Goal: Transaction & Acquisition: Obtain resource

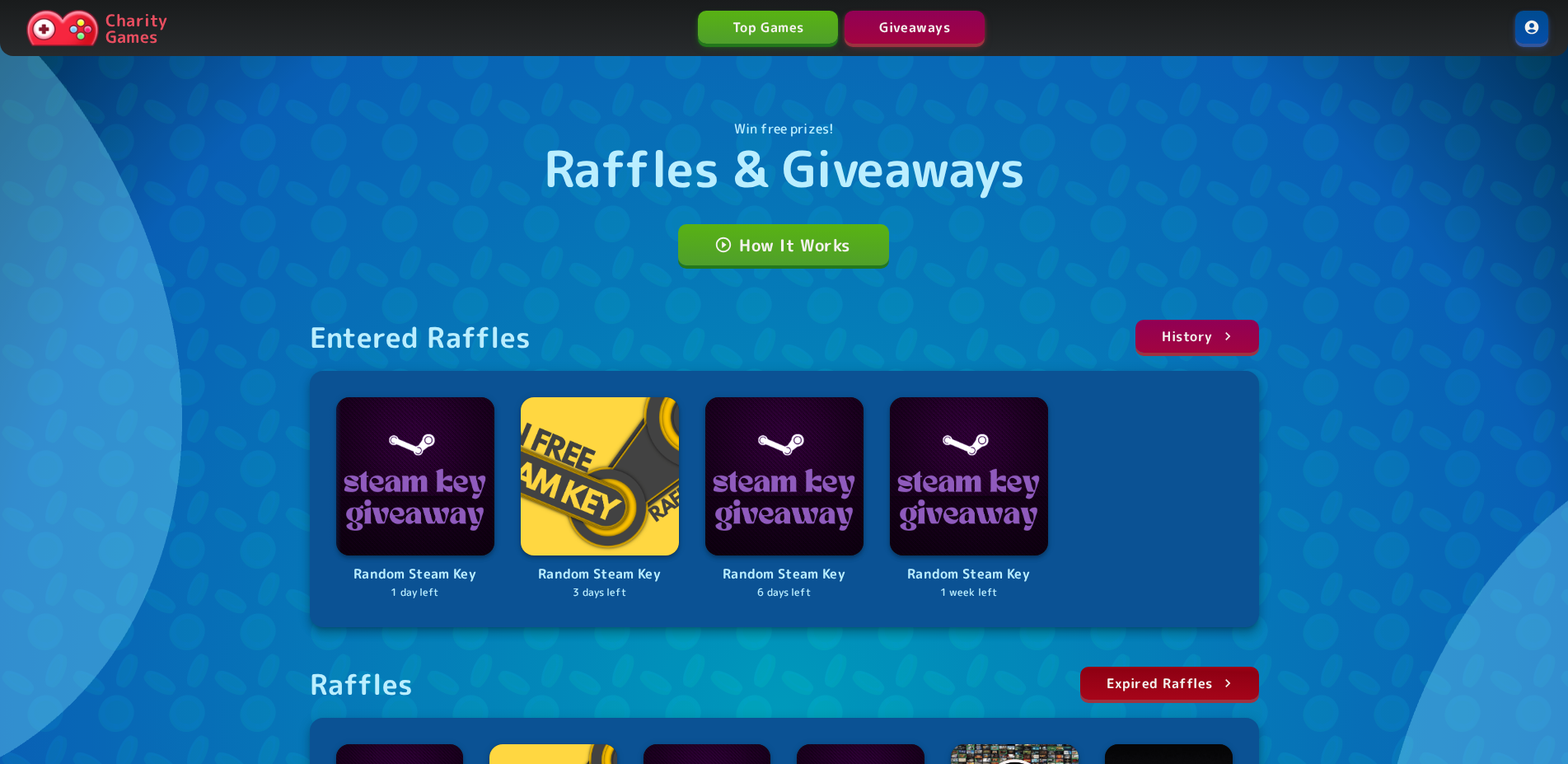
click at [369, 200] on div "Win free prizes! Raffles & Giveaways How It Works Entered Raffles History Rando…" at bounding box center [784, 616] width 988 height 1102
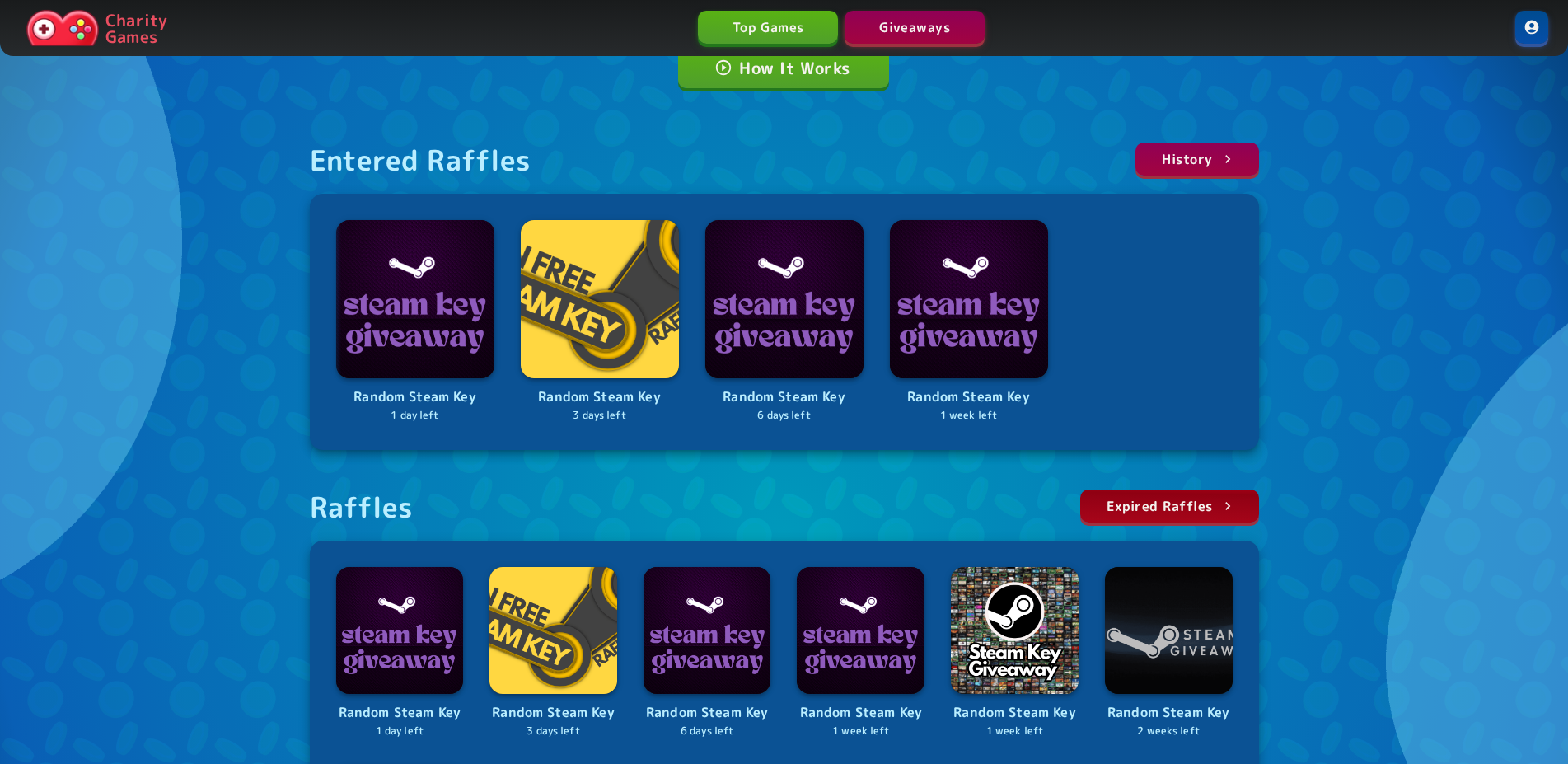
scroll to position [336, 0]
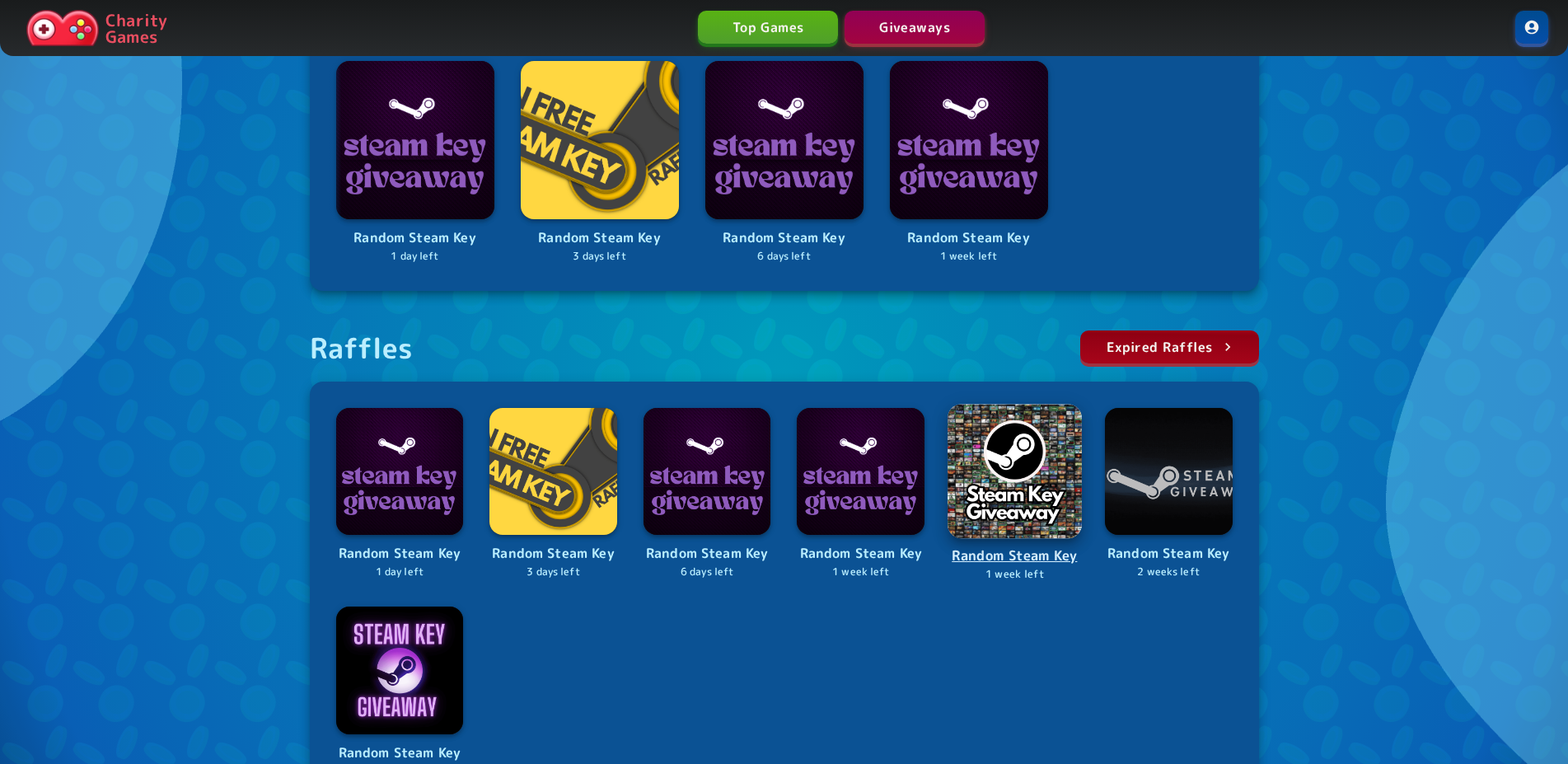
drag, startPoint x: 1041, startPoint y: 462, endPoint x: 1050, endPoint y: 466, distance: 9.8
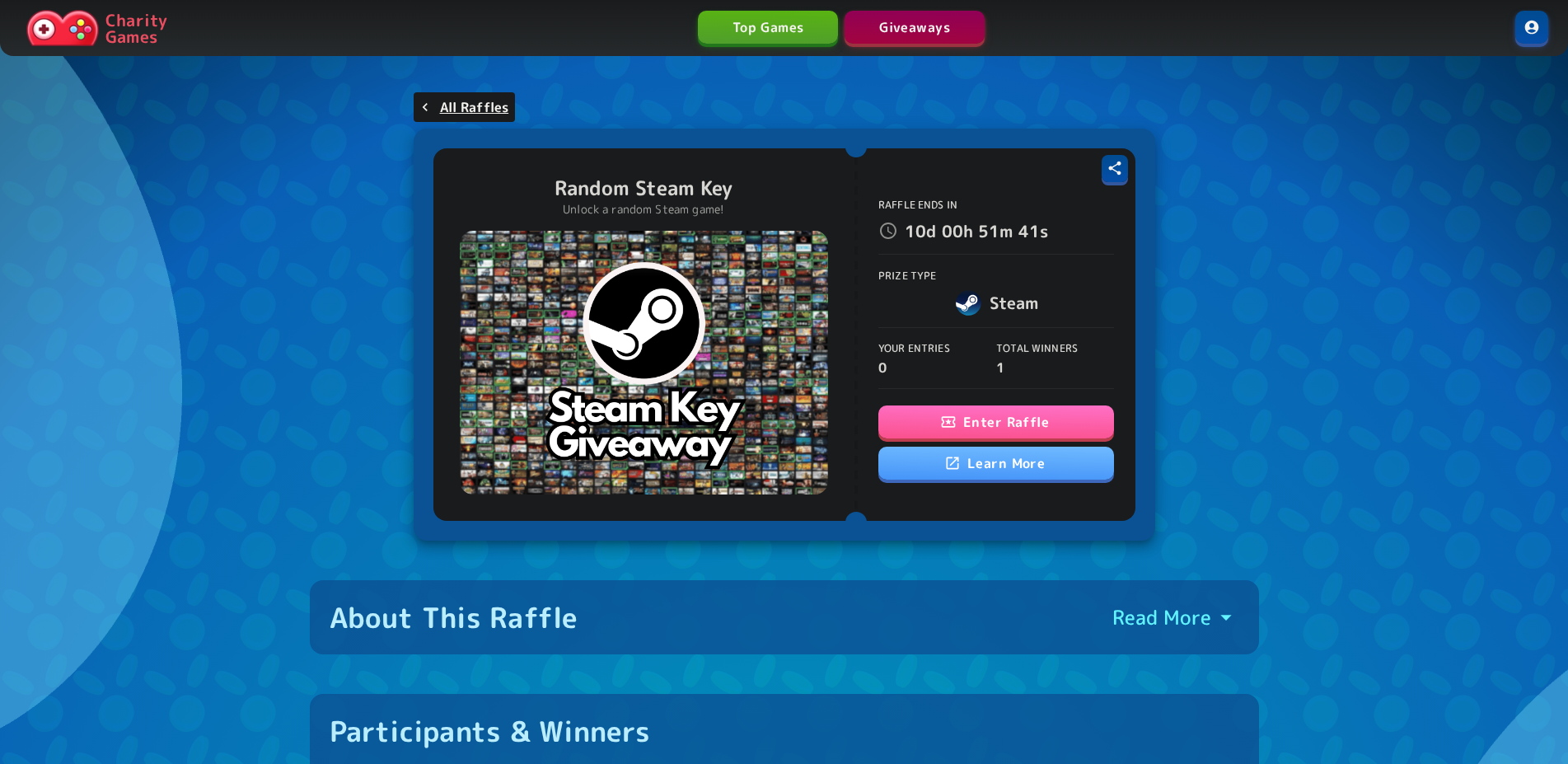
click at [939, 419] on button "Enter Raffle" at bounding box center [996, 421] width 235 height 33
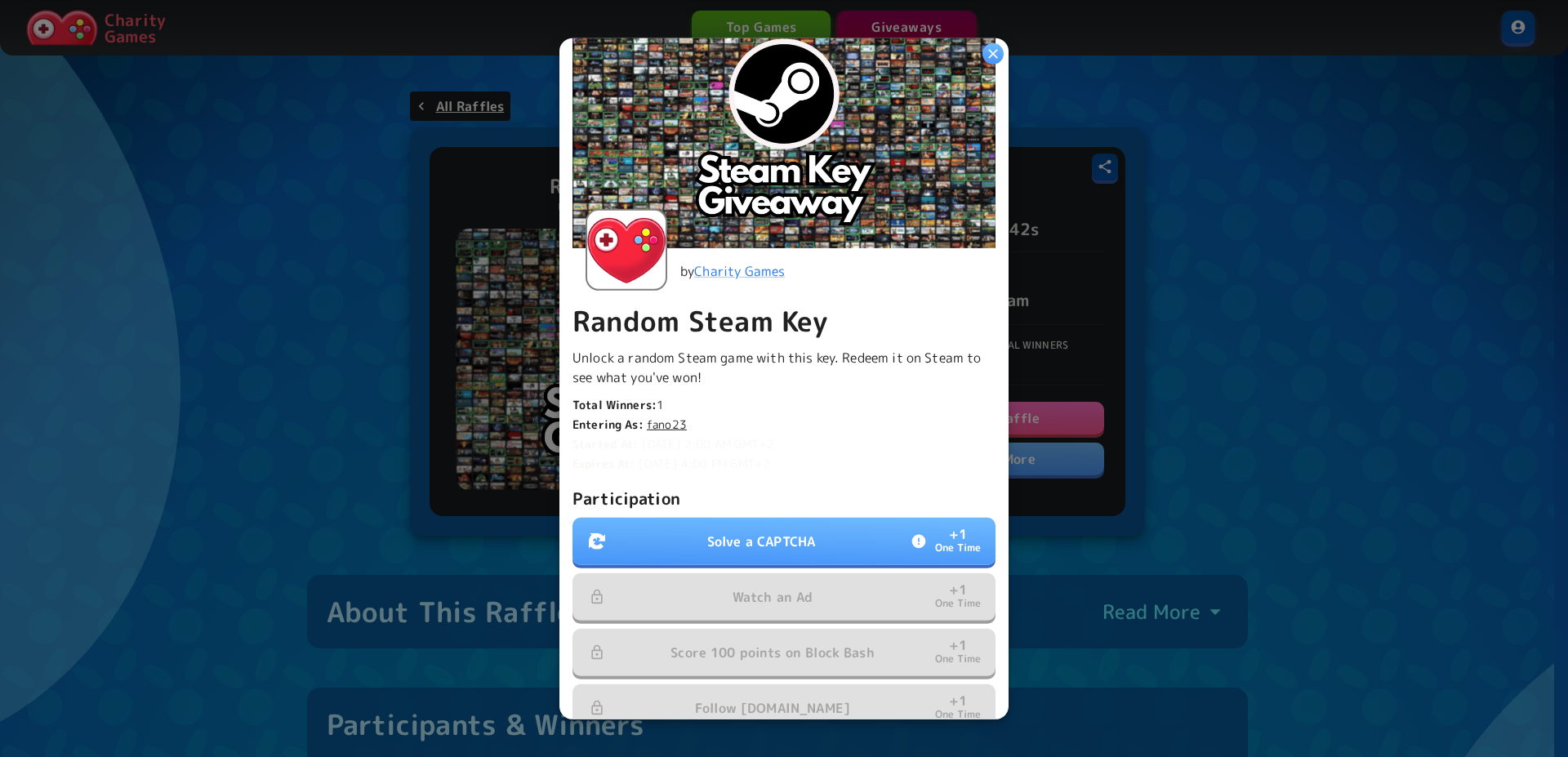
scroll to position [111, 0]
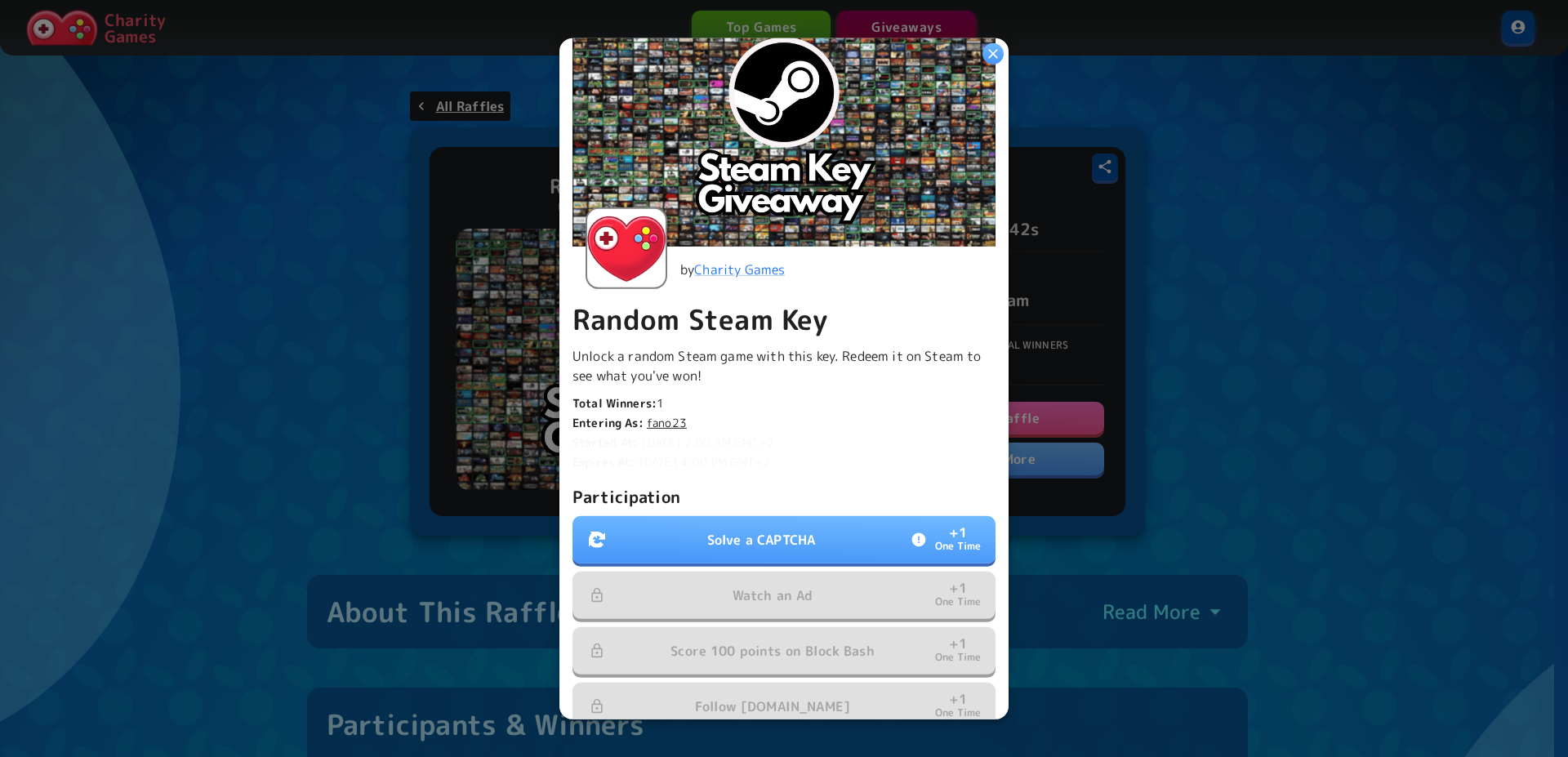
click at [806, 530] on p "Solve a CAPTCHA" at bounding box center [761, 540] width 107 height 20
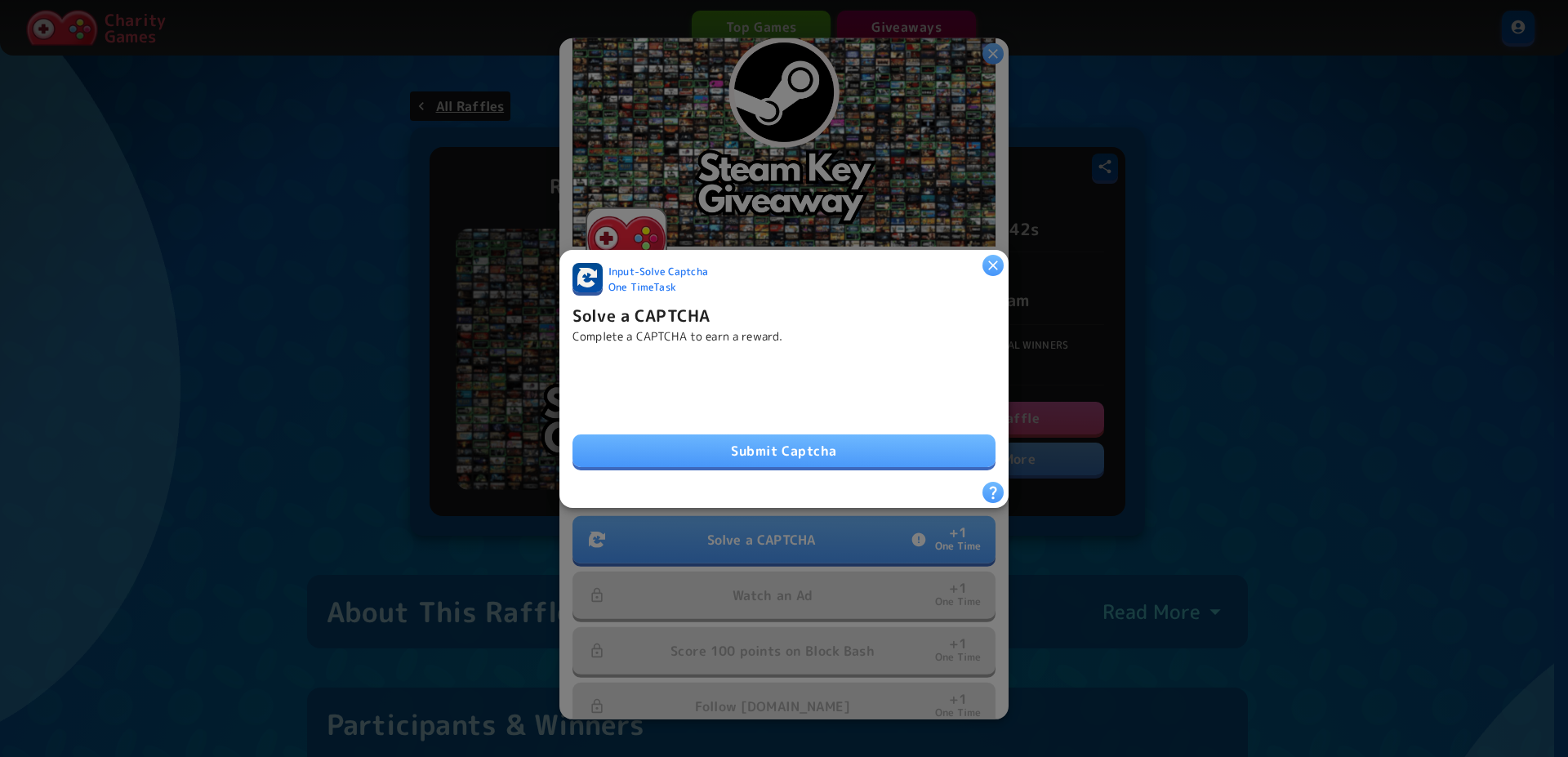
click at [765, 441] on button "Submit Captcha" at bounding box center [784, 451] width 423 height 32
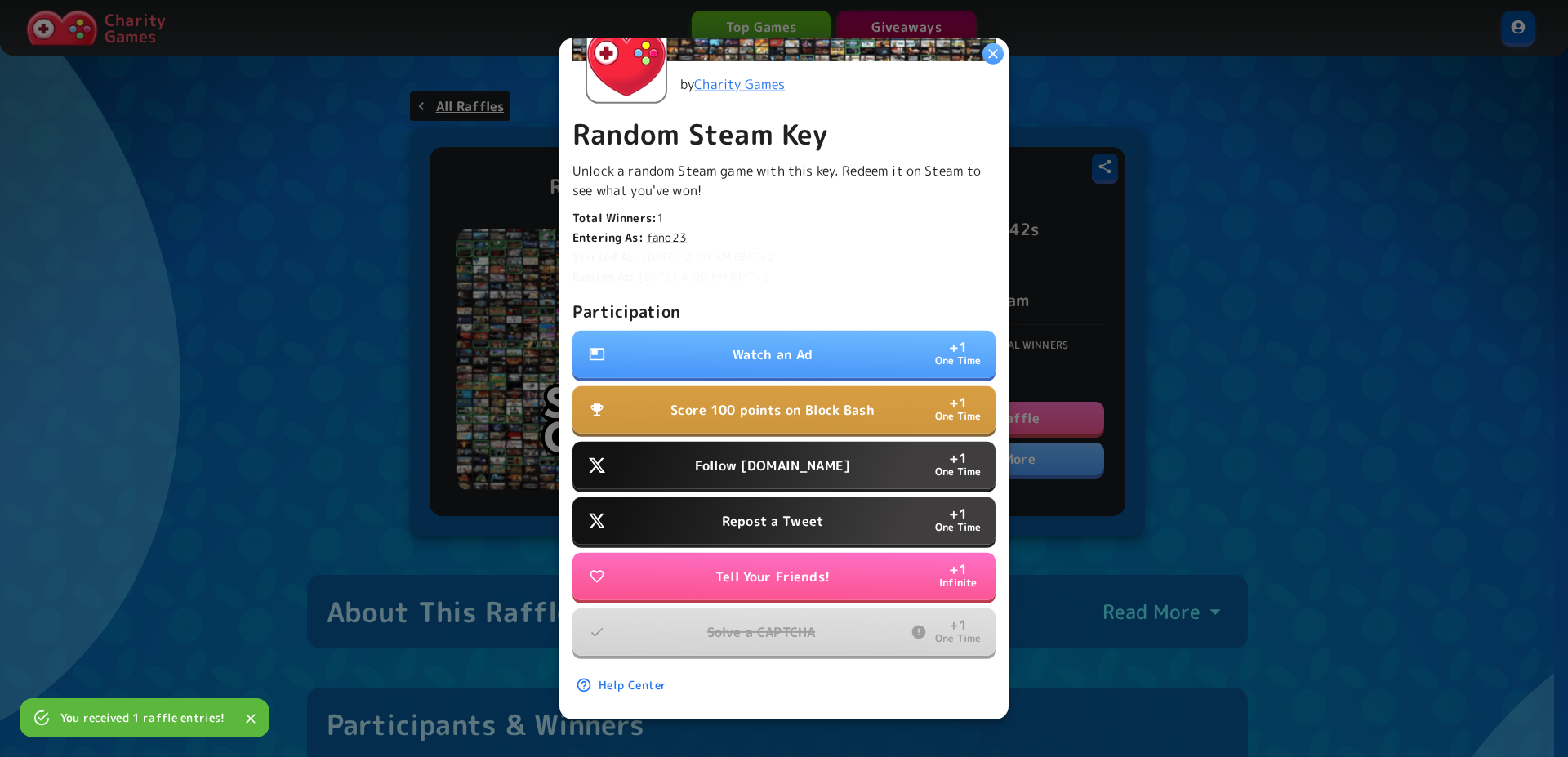
scroll to position [303, 0]
click at [757, 344] on p "Watch an Ad" at bounding box center [772, 354] width 81 height 20
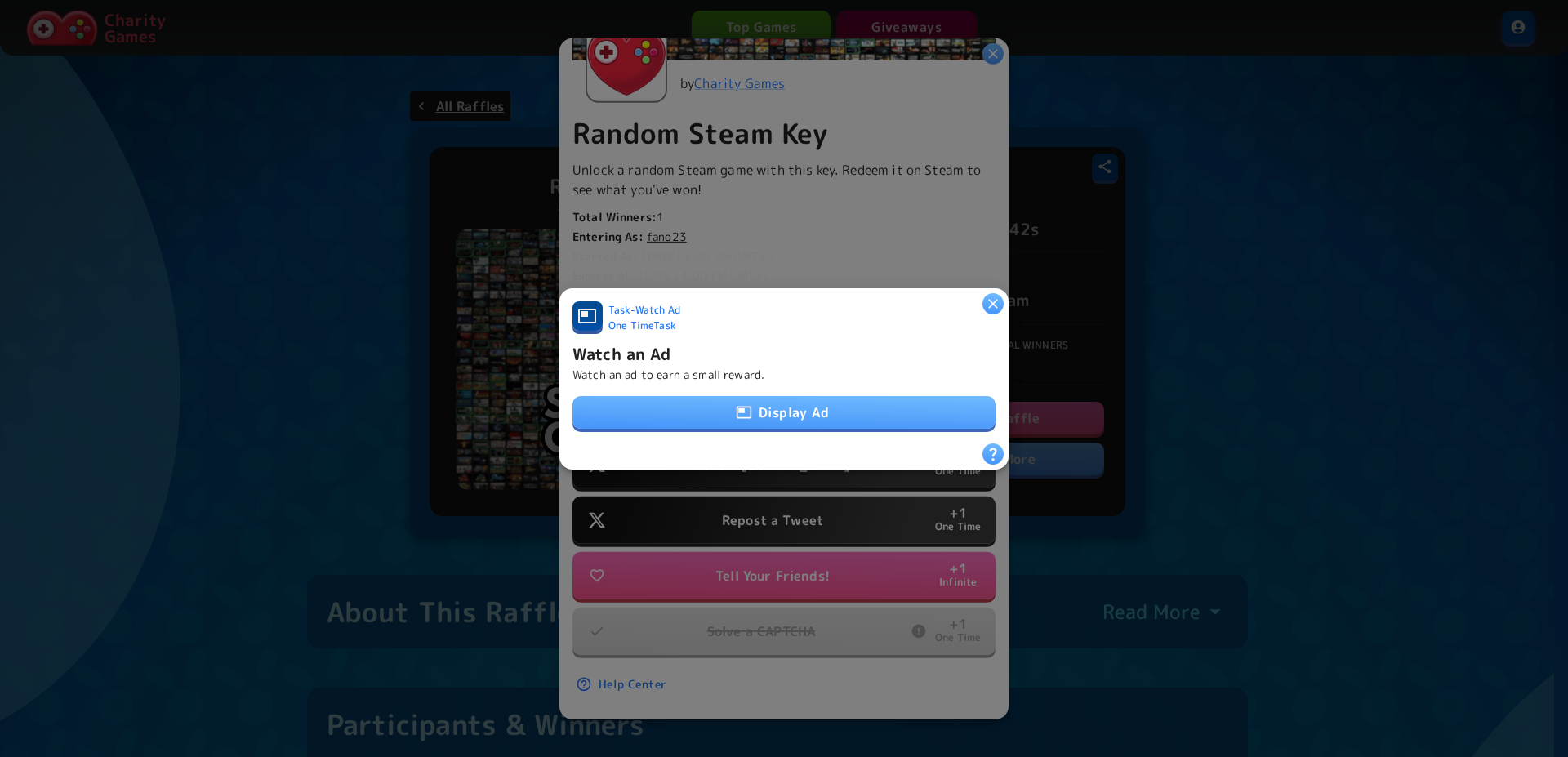
click at [777, 412] on button "Display Ad" at bounding box center [784, 411] width 423 height 32
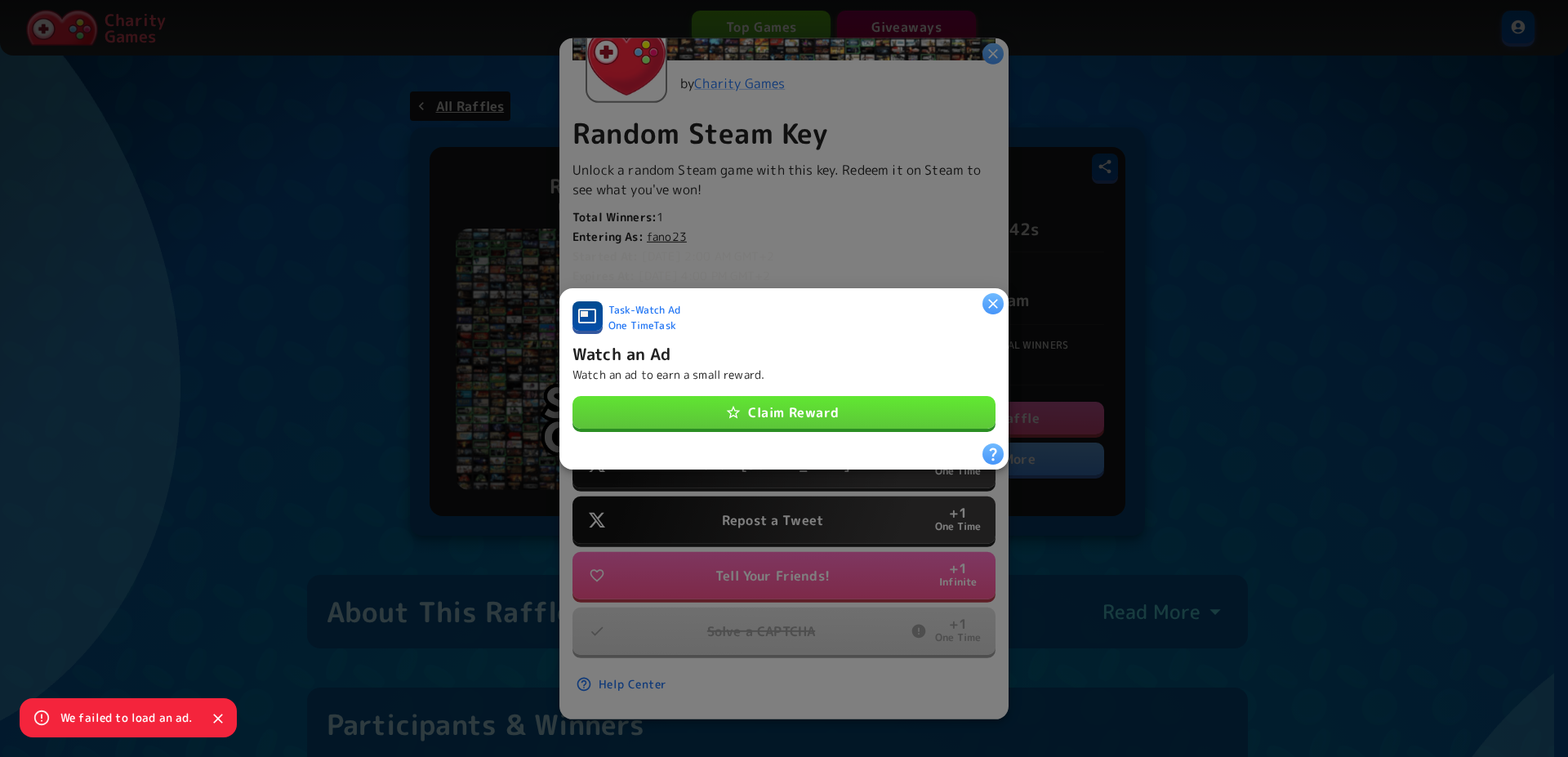
click at [777, 412] on button "Claim Reward" at bounding box center [784, 411] width 423 height 32
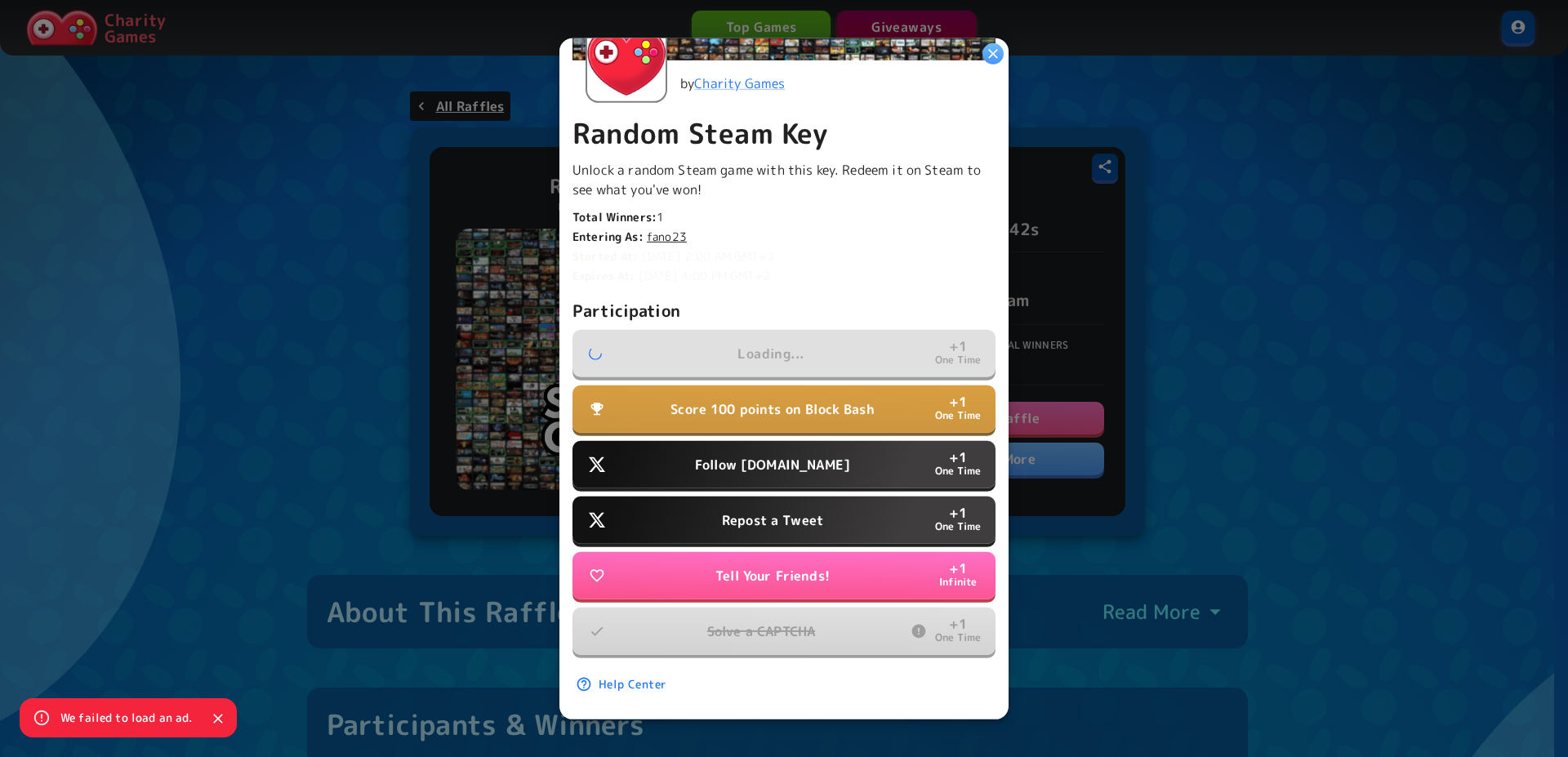
click at [796, 455] on p "Follow Water.org" at bounding box center [772, 465] width 155 height 20
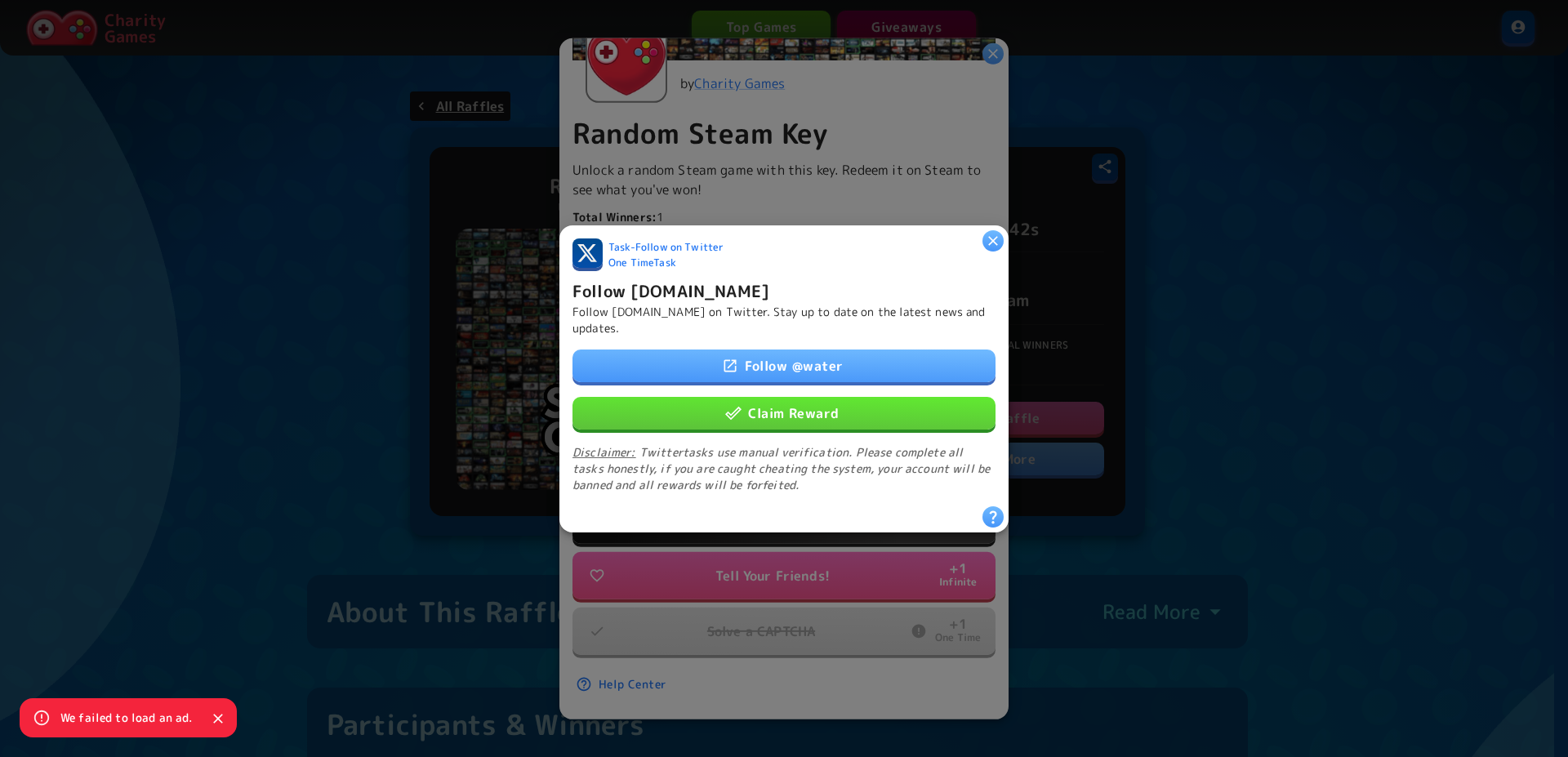
click at [808, 396] on button "Claim Reward" at bounding box center [784, 411] width 423 height 32
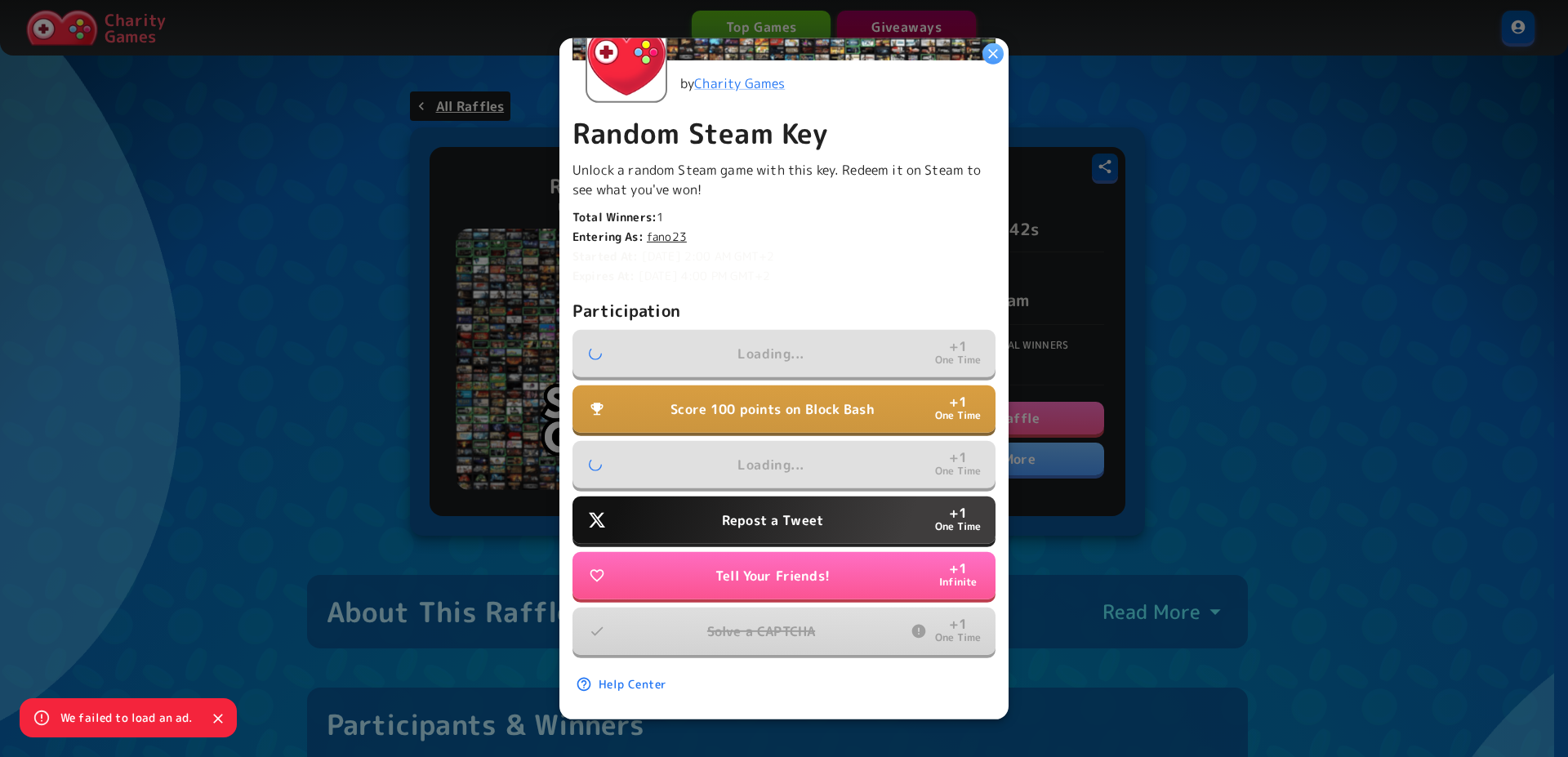
click at [781, 510] on p "Repost a Tweet" at bounding box center [773, 520] width 102 height 20
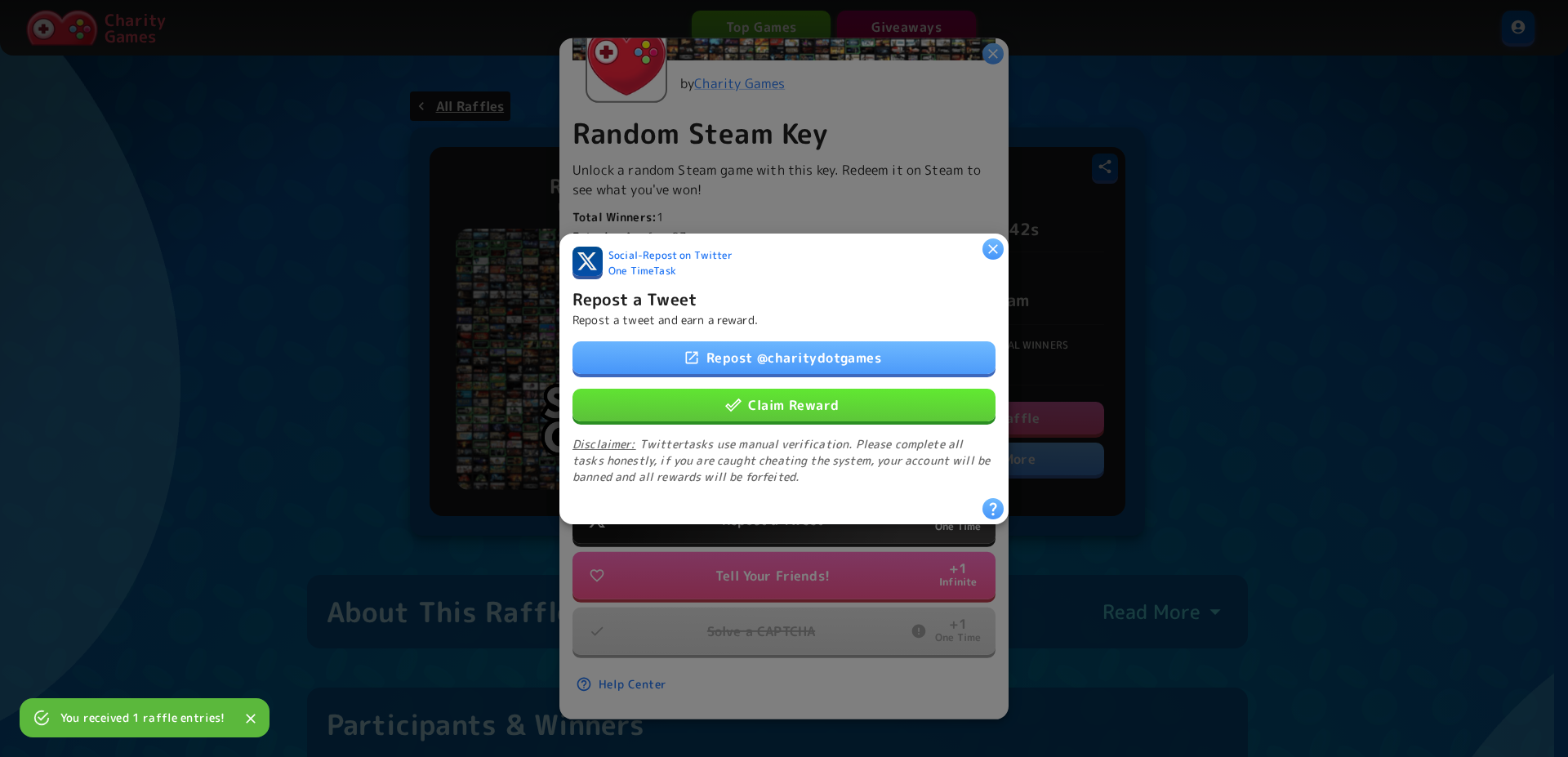
click at [794, 402] on button "Claim Reward" at bounding box center [784, 404] width 423 height 32
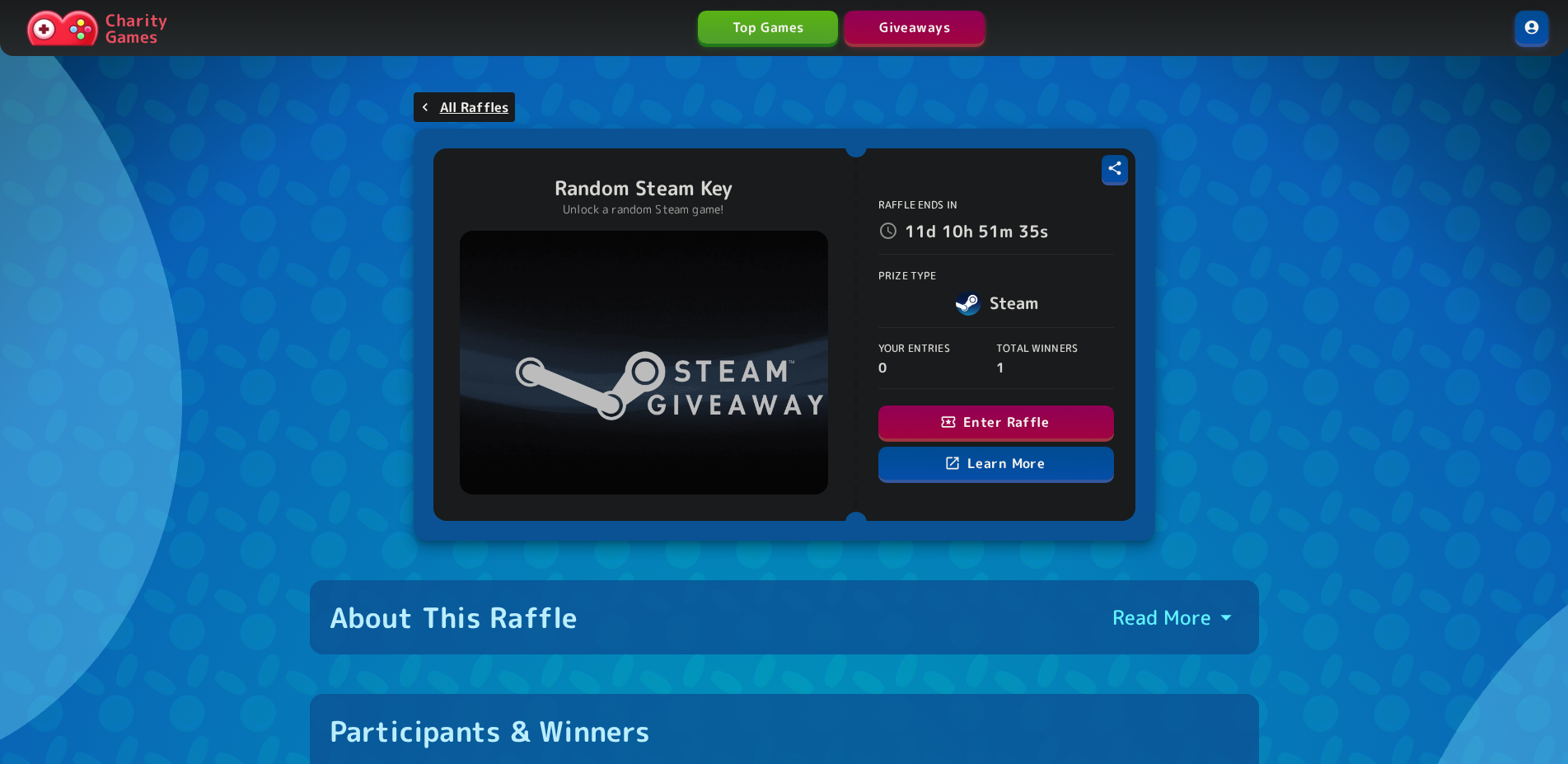
click at [925, 435] on button "Enter Raffle" at bounding box center [996, 421] width 235 height 33
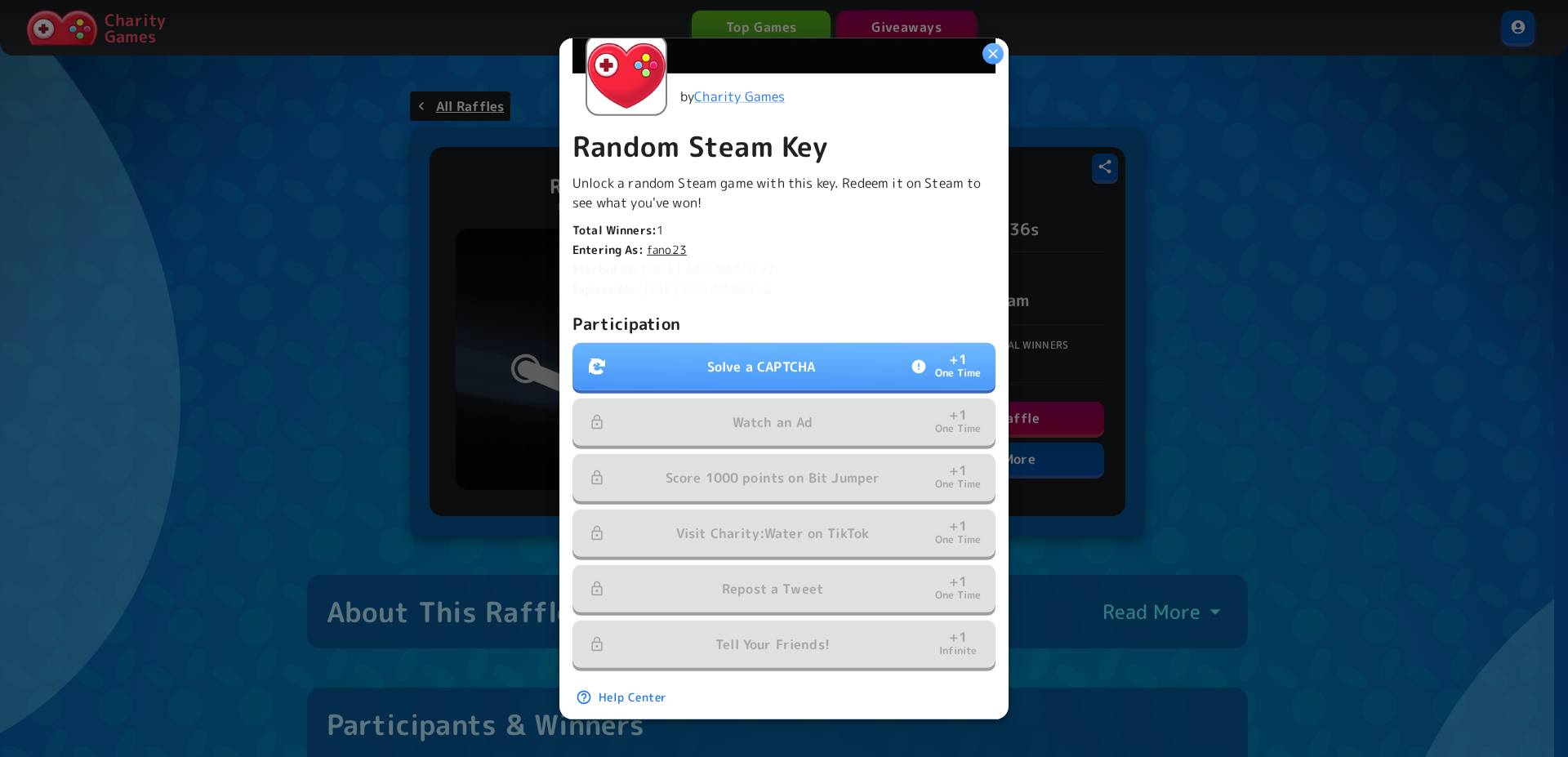
scroll to position [303, 0]
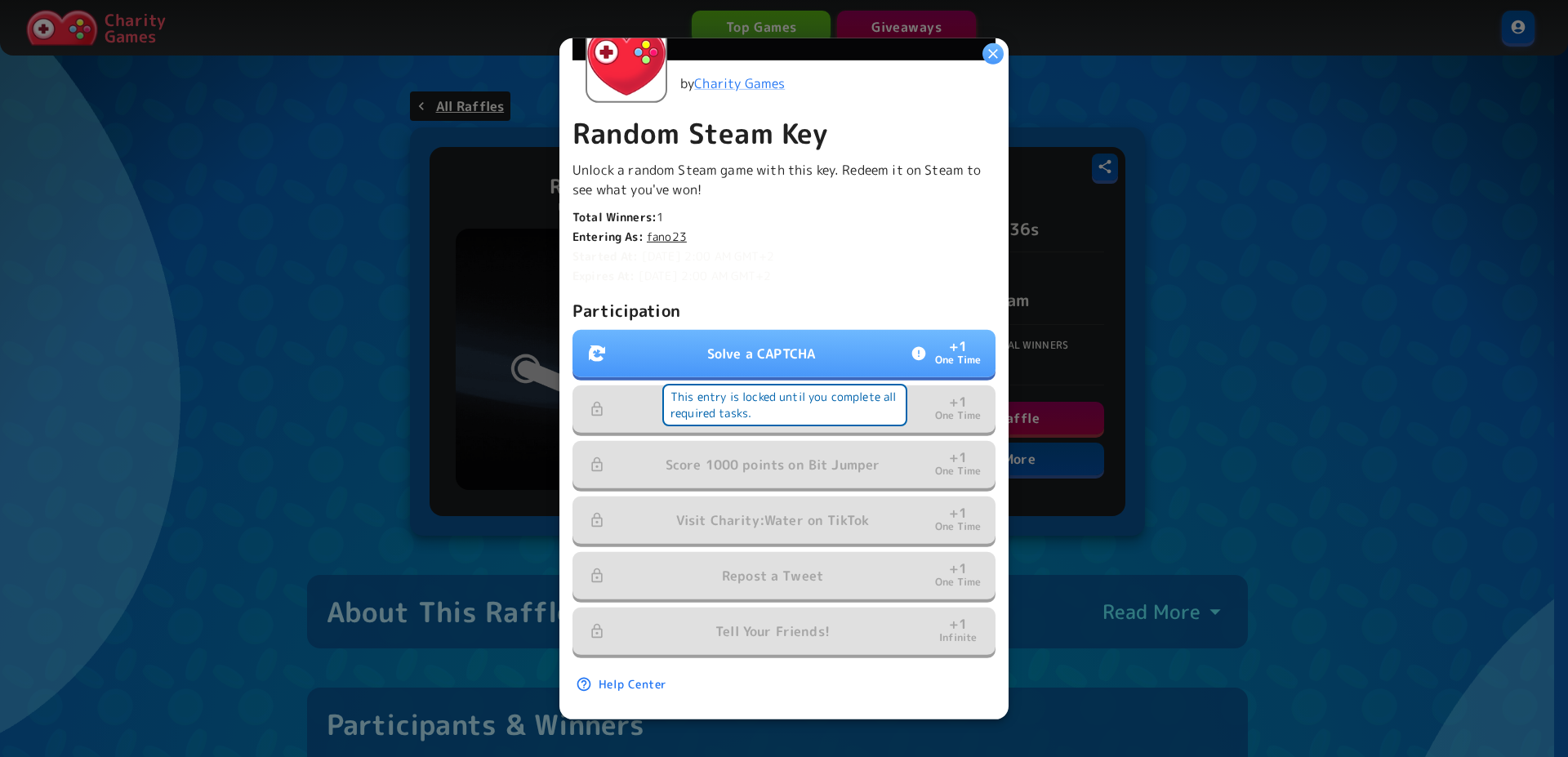
click at [784, 371] on div "Participation Solve a CAPTCHA + 1 One Time Watch an Ad + 1 One Time Score 1000 …" at bounding box center [784, 476] width 423 height 359
click at [782, 357] on button "Solve a CAPTCHA + 1 One Time" at bounding box center [784, 353] width 423 height 47
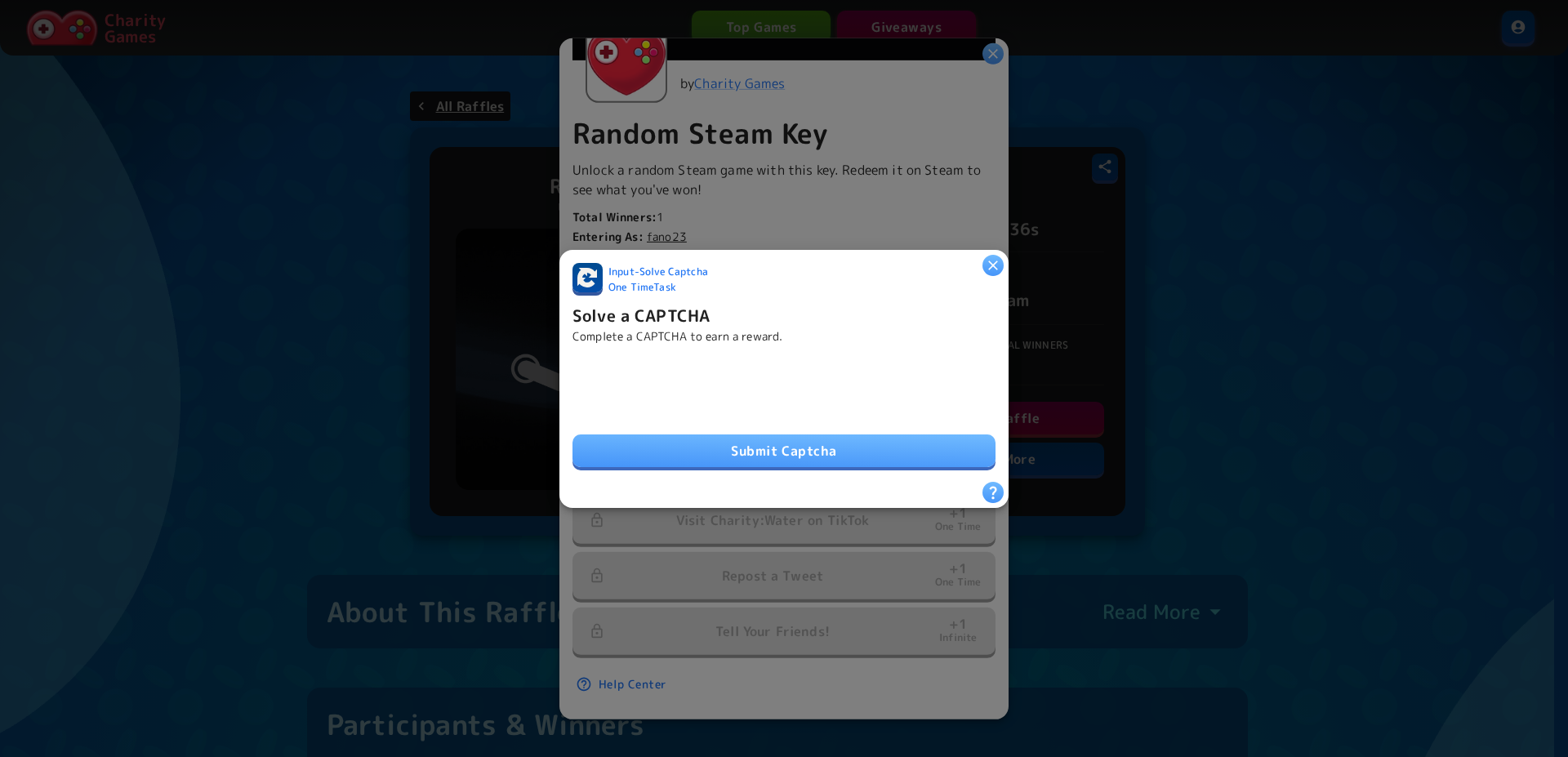
click at [752, 451] on button "Submit Captcha" at bounding box center [784, 451] width 423 height 32
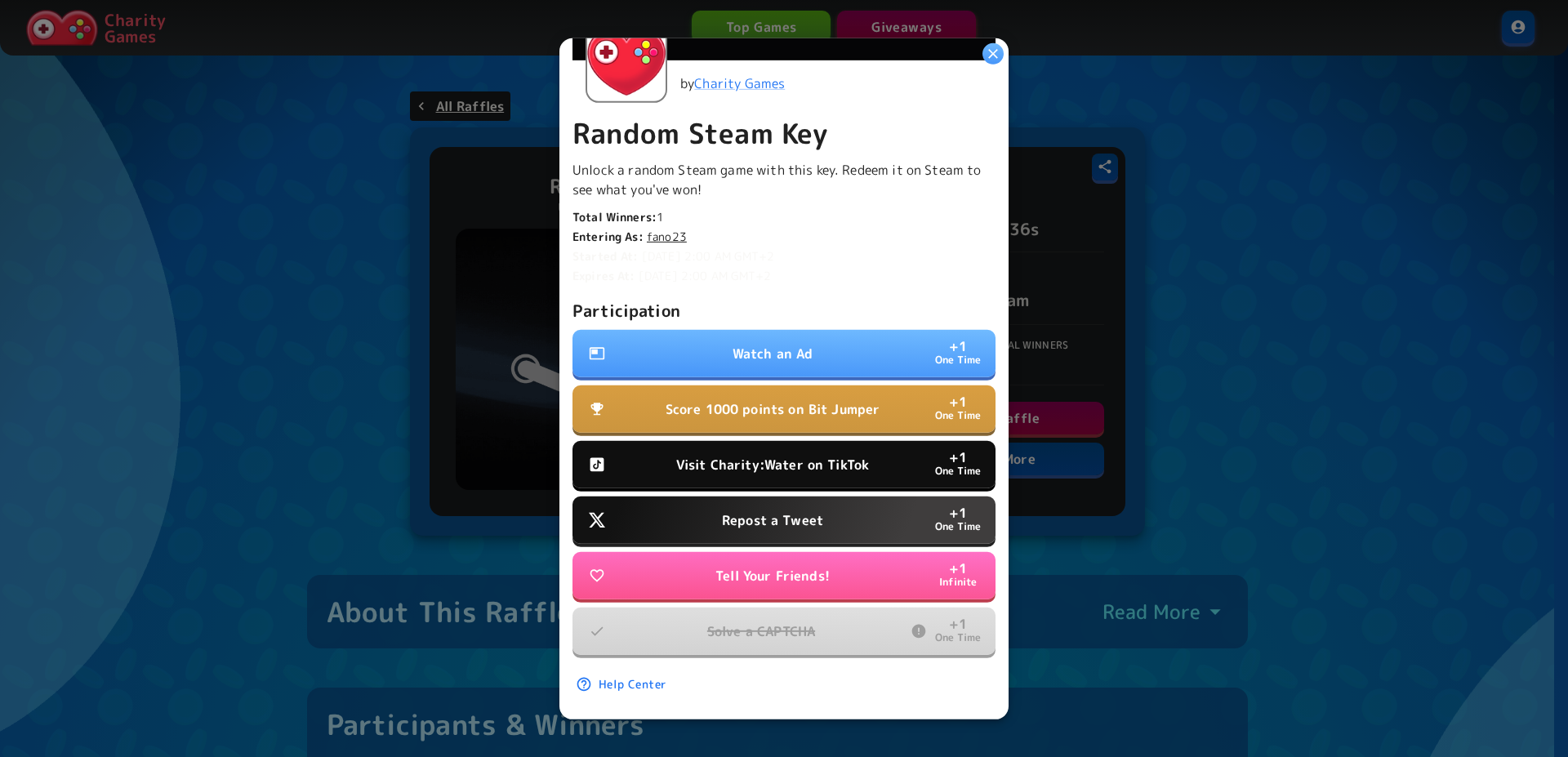
click at [697, 346] on button "Watch an Ad + 1 One Time" at bounding box center [784, 353] width 423 height 47
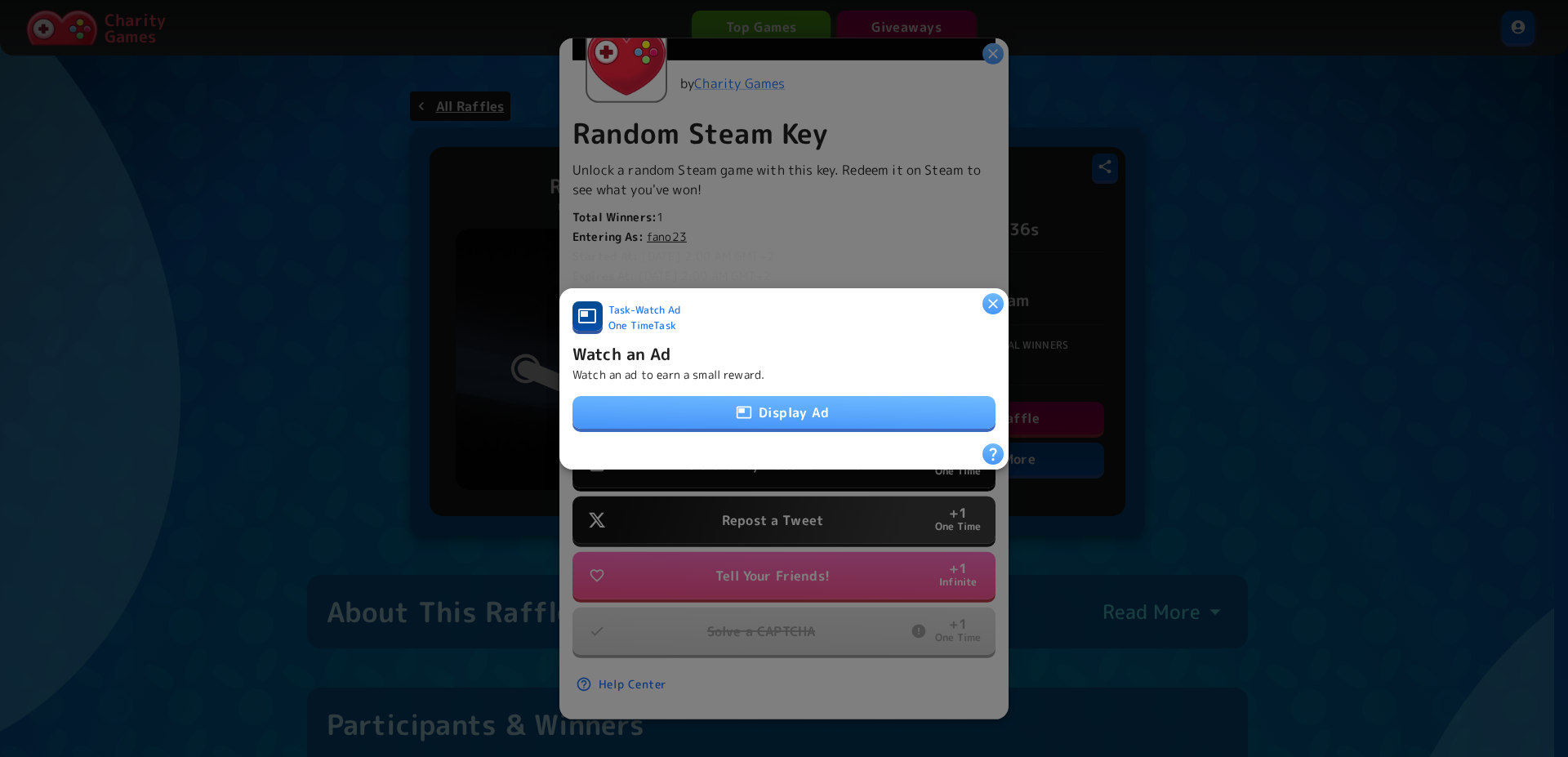
click at [737, 406] on icon "button" at bounding box center [744, 411] width 15 height 12
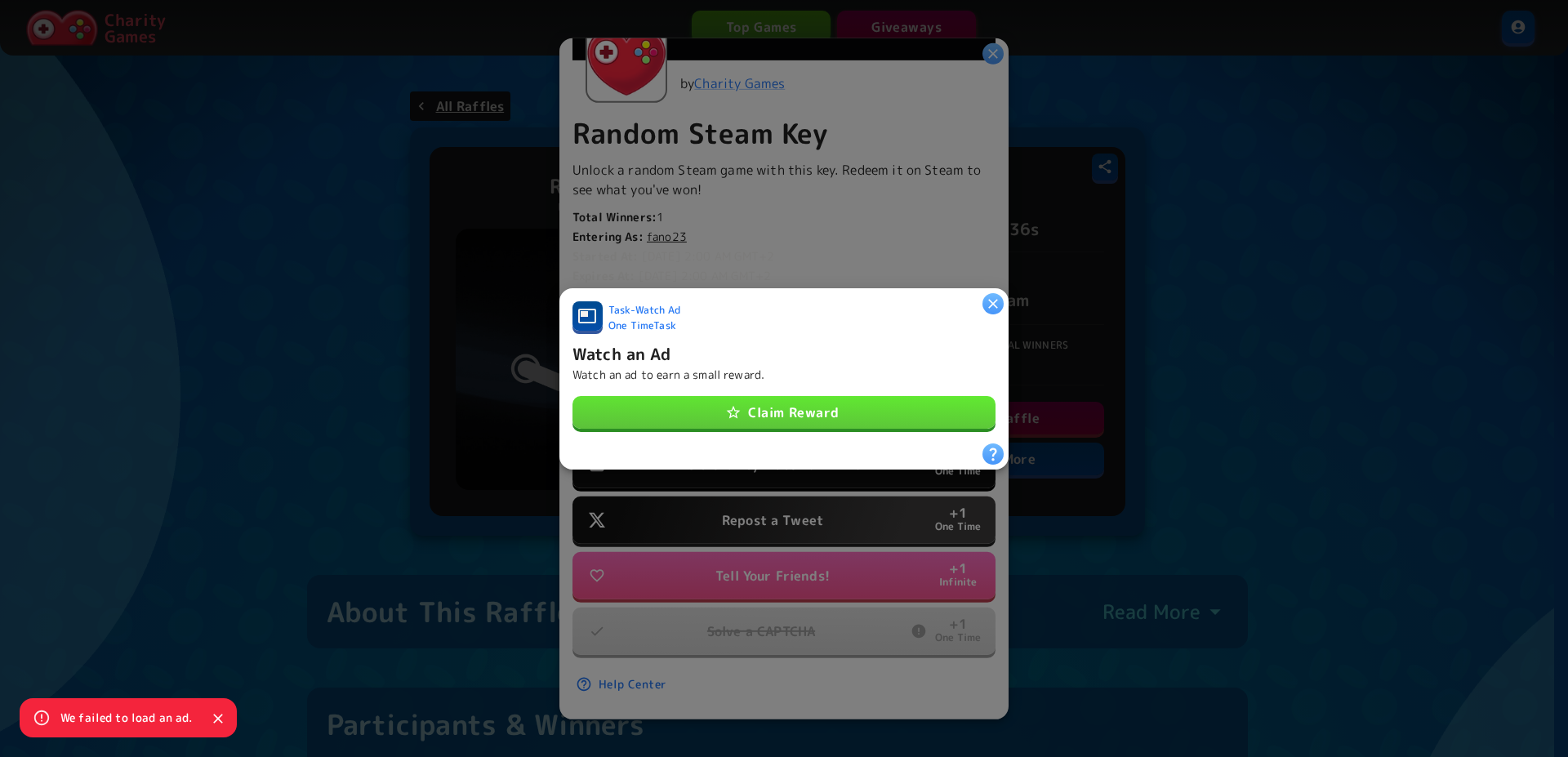
click at [737, 402] on button "Claim Reward" at bounding box center [784, 411] width 423 height 32
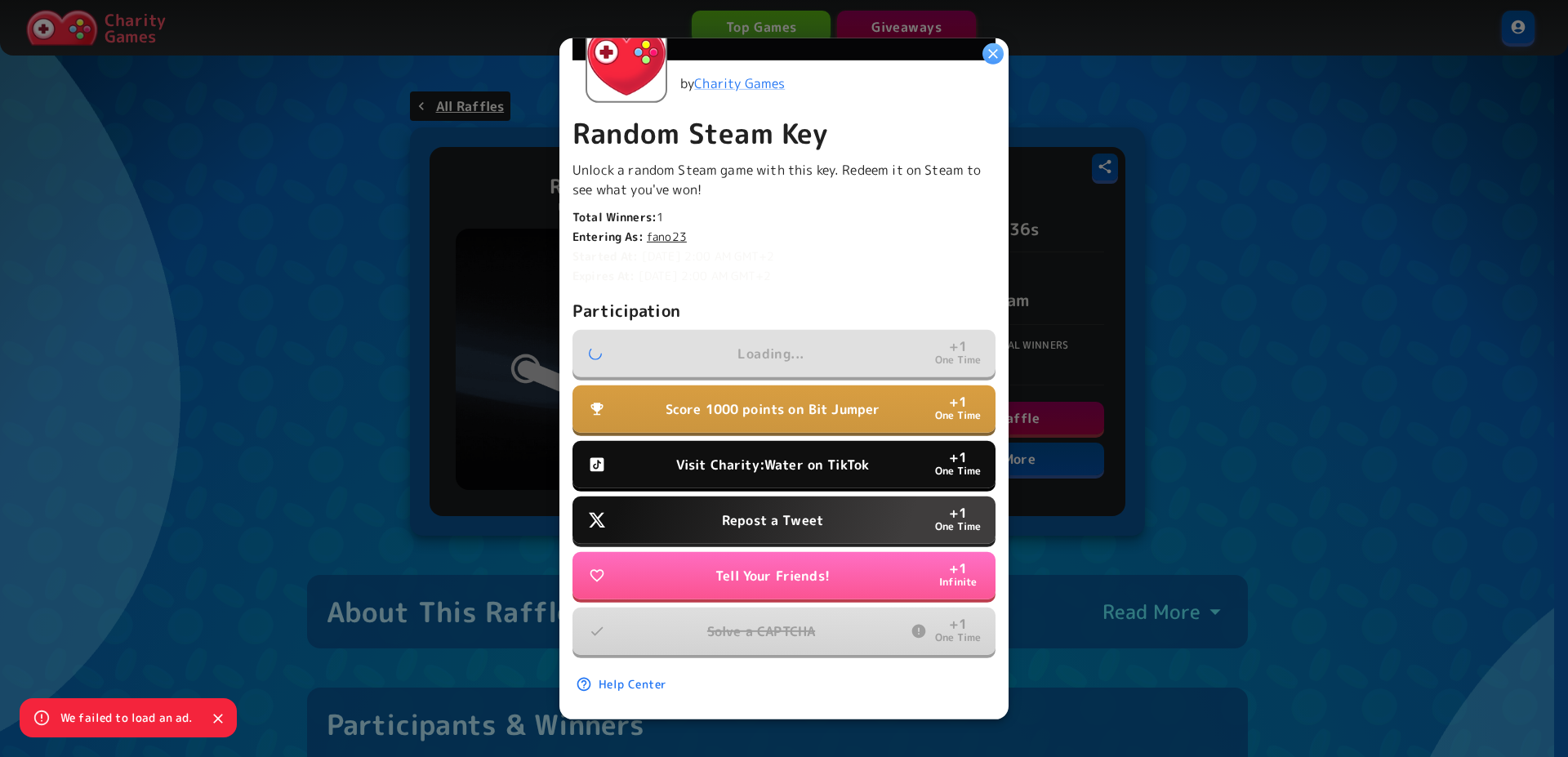
click at [762, 455] on p "Visit Charity:Water on TikTok" at bounding box center [772, 465] width 192 height 20
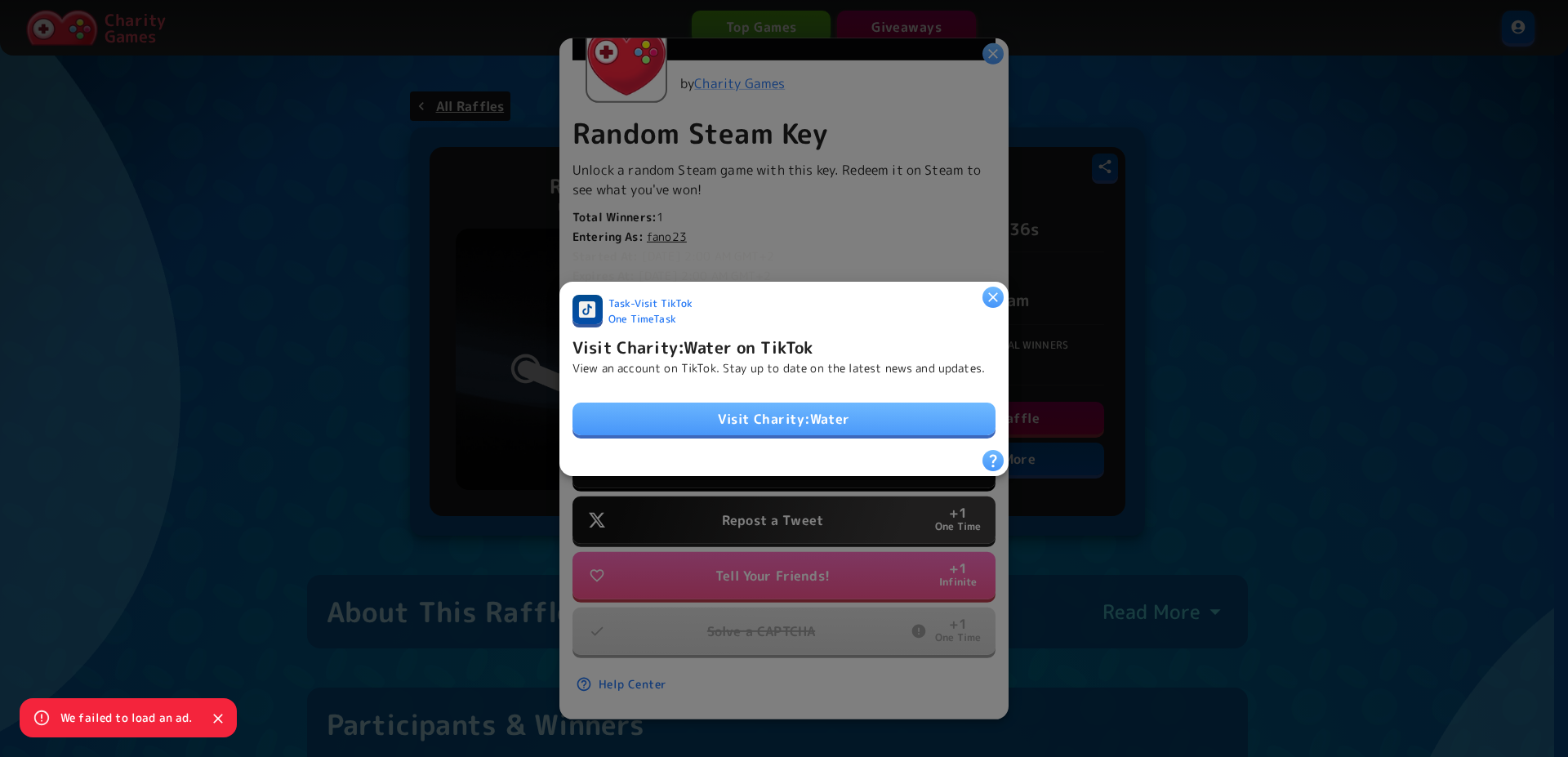
click at [772, 421] on link "Visit Charity:Water" at bounding box center [784, 418] width 423 height 32
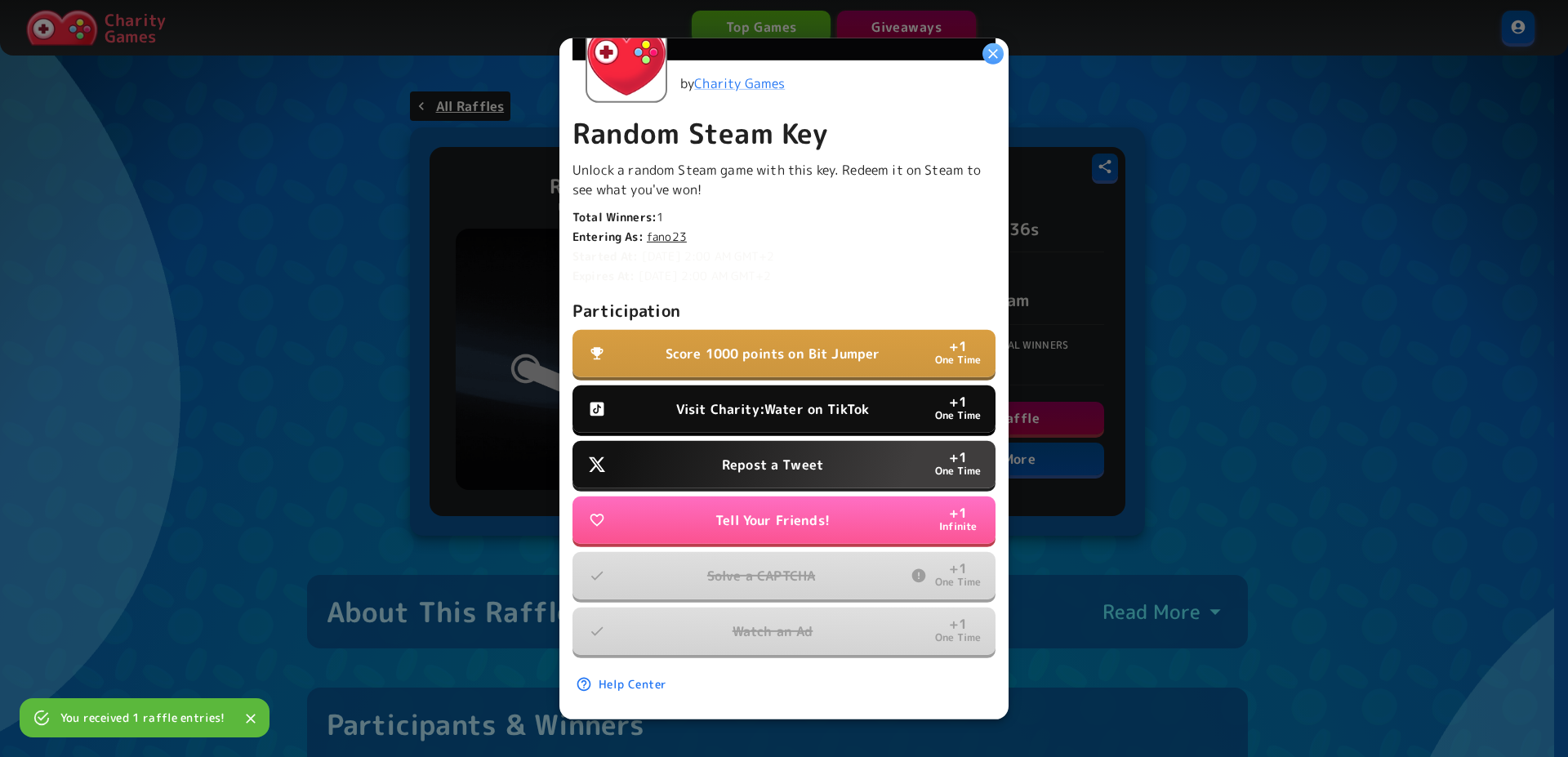
click at [780, 455] on p "Repost a Tweet" at bounding box center [773, 465] width 102 height 20
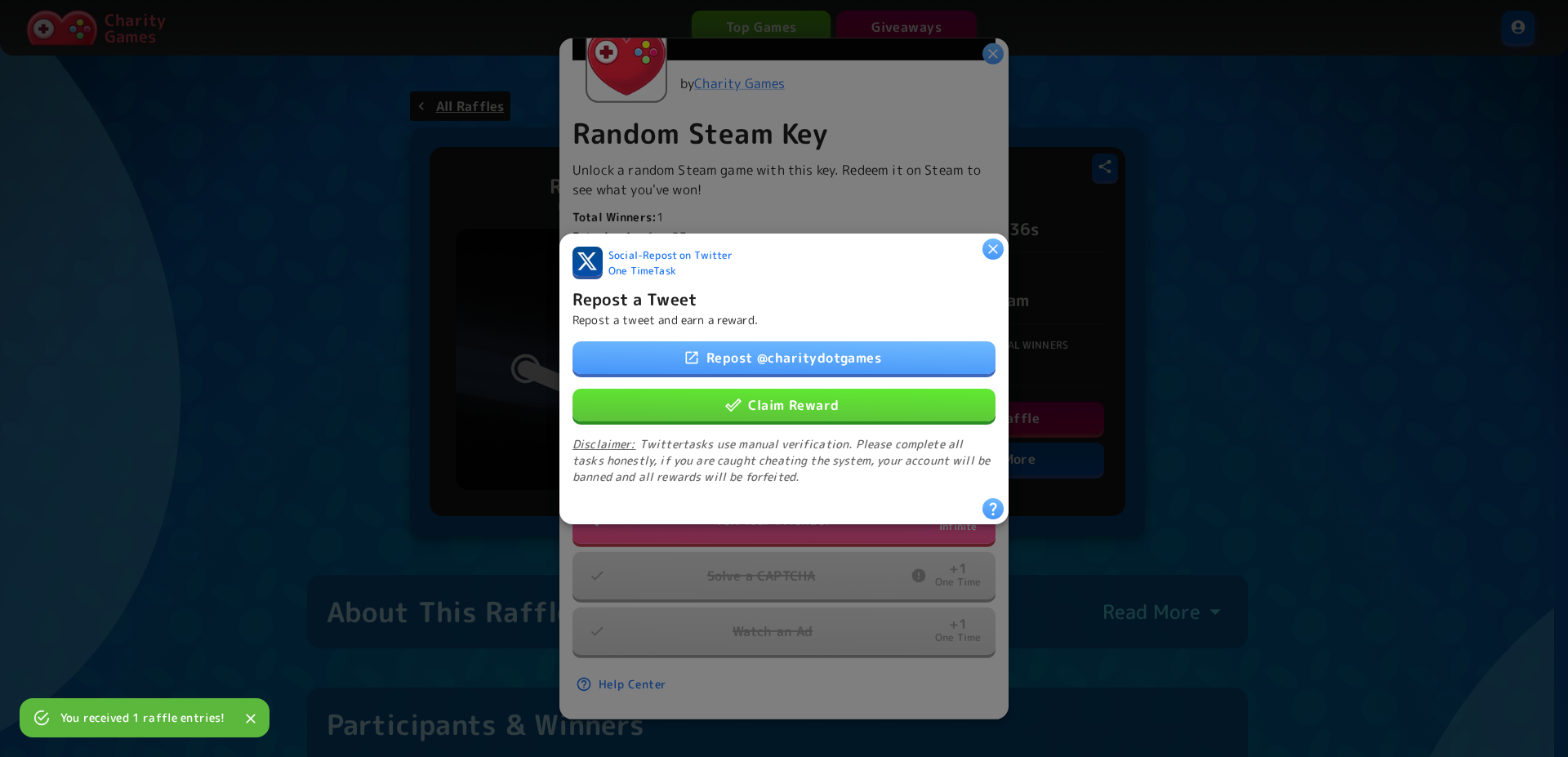
click at [766, 396] on button "Claim Reward" at bounding box center [784, 404] width 423 height 32
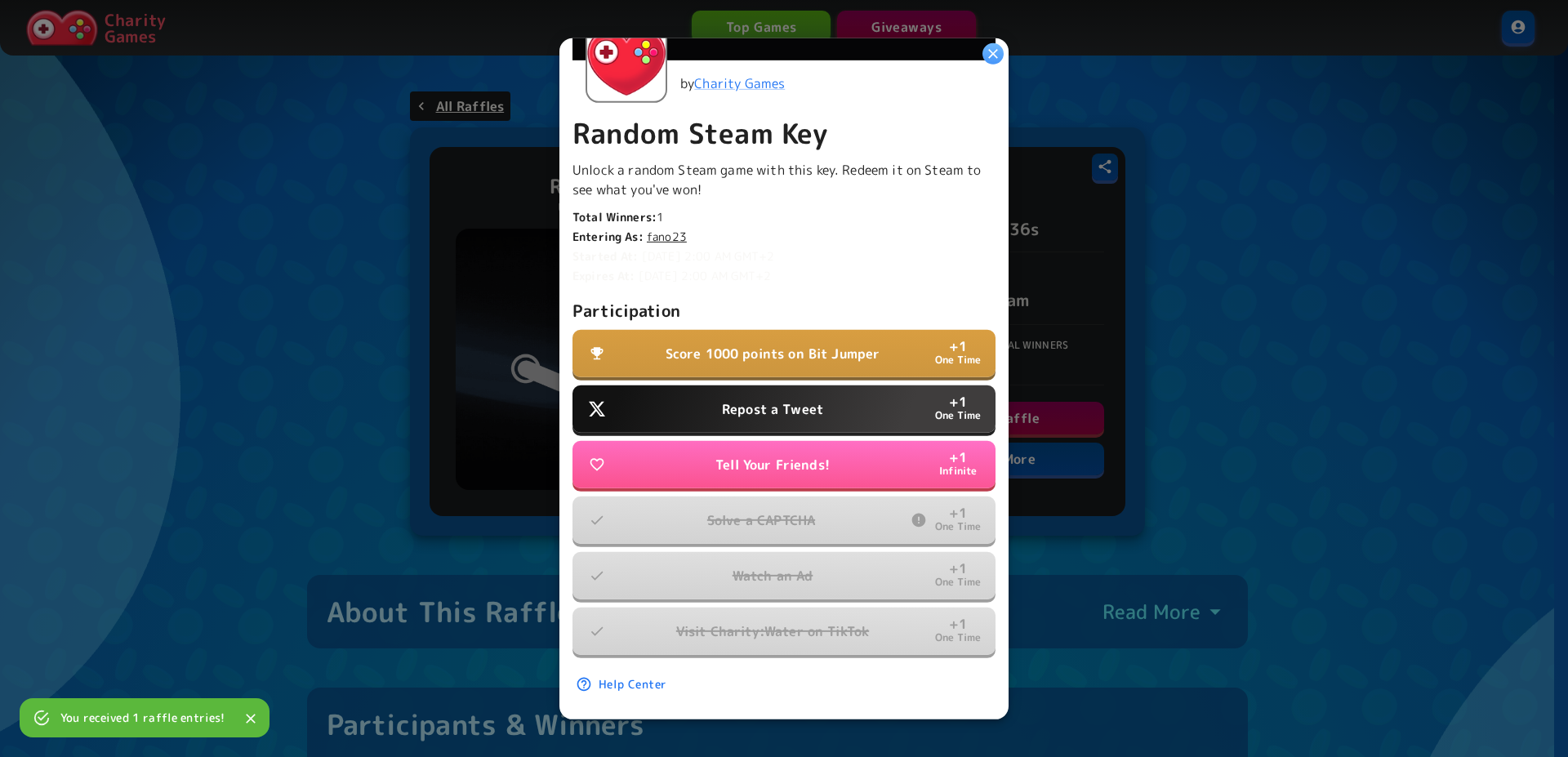
click at [760, 344] on p "Score 1000 points on Bit Jumper" at bounding box center [773, 354] width 215 height 20
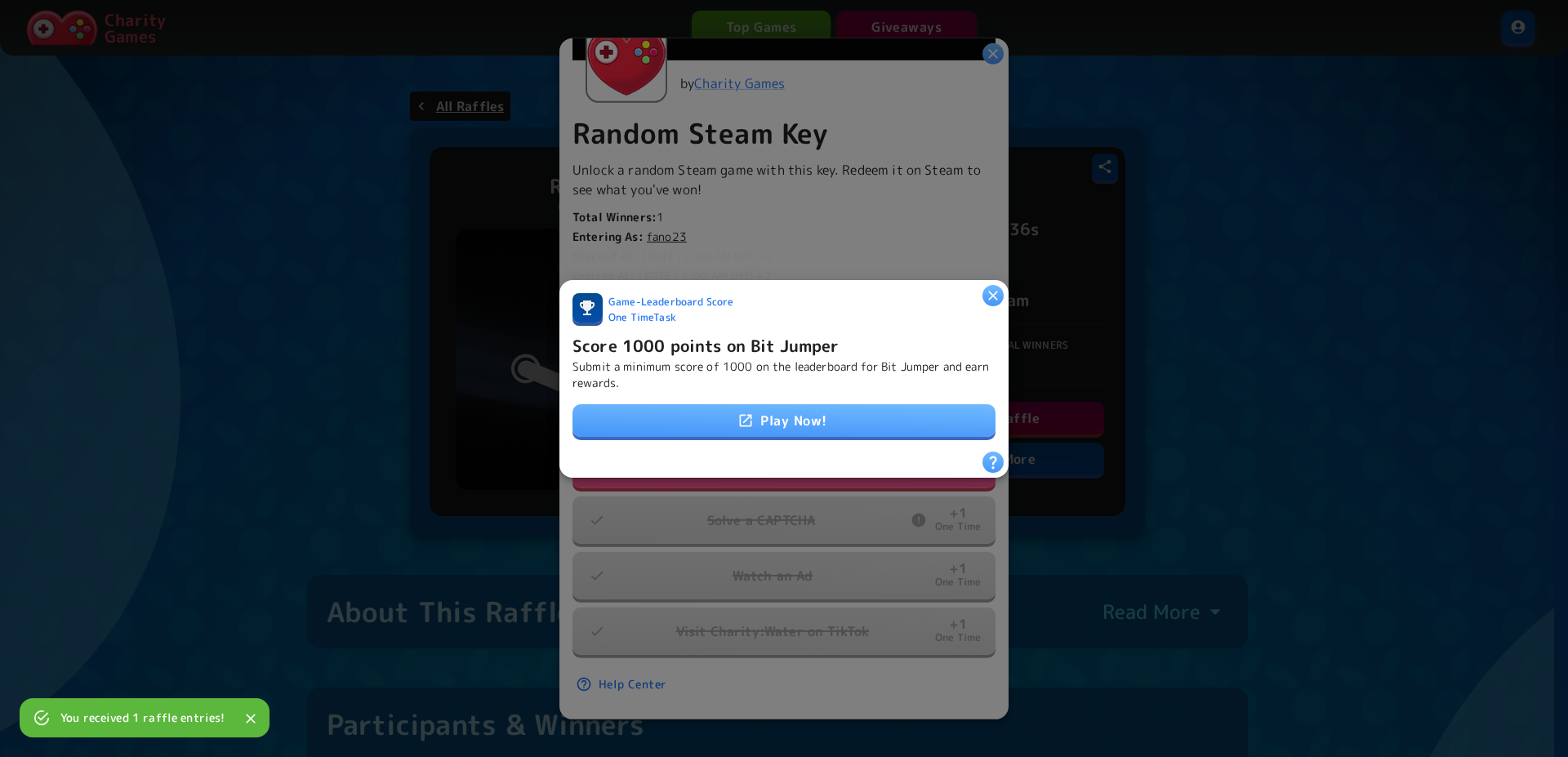
click at [737, 412] on icon at bounding box center [746, 421] width 17 height 17
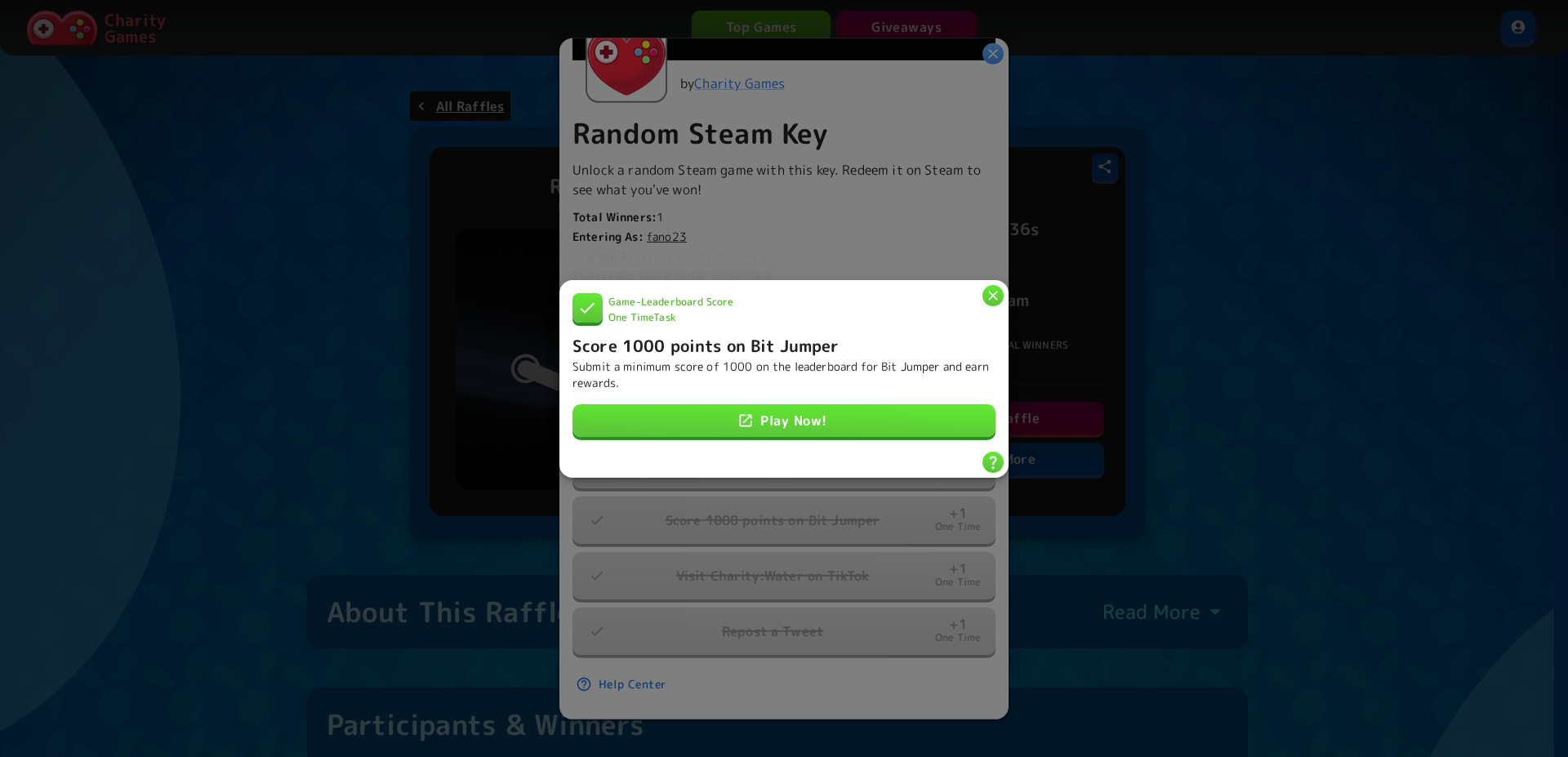
click at [991, 296] on icon "button" at bounding box center [993, 295] width 17 height 17
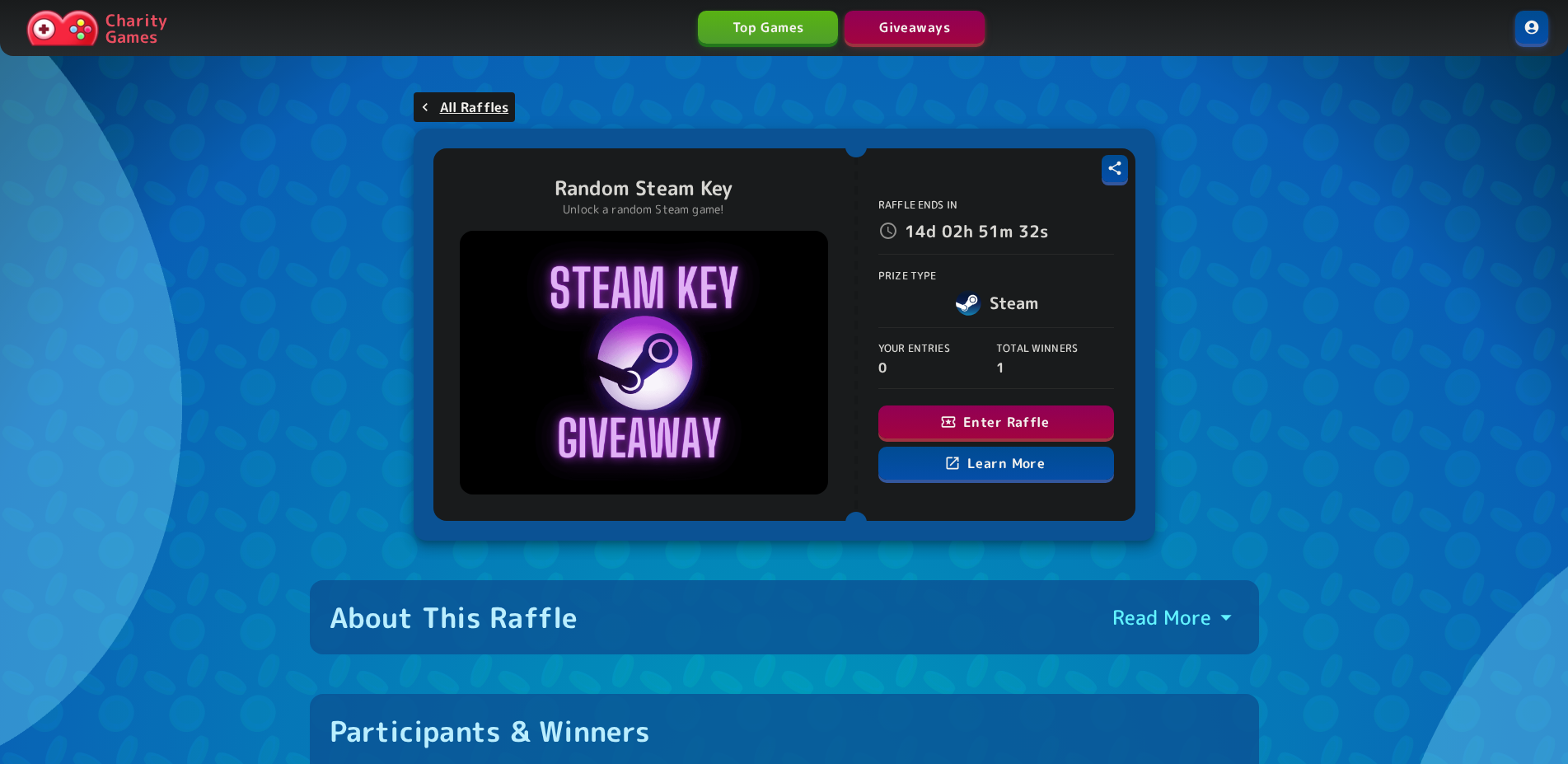
click at [956, 417] on icon "button" at bounding box center [949, 422] width 17 height 17
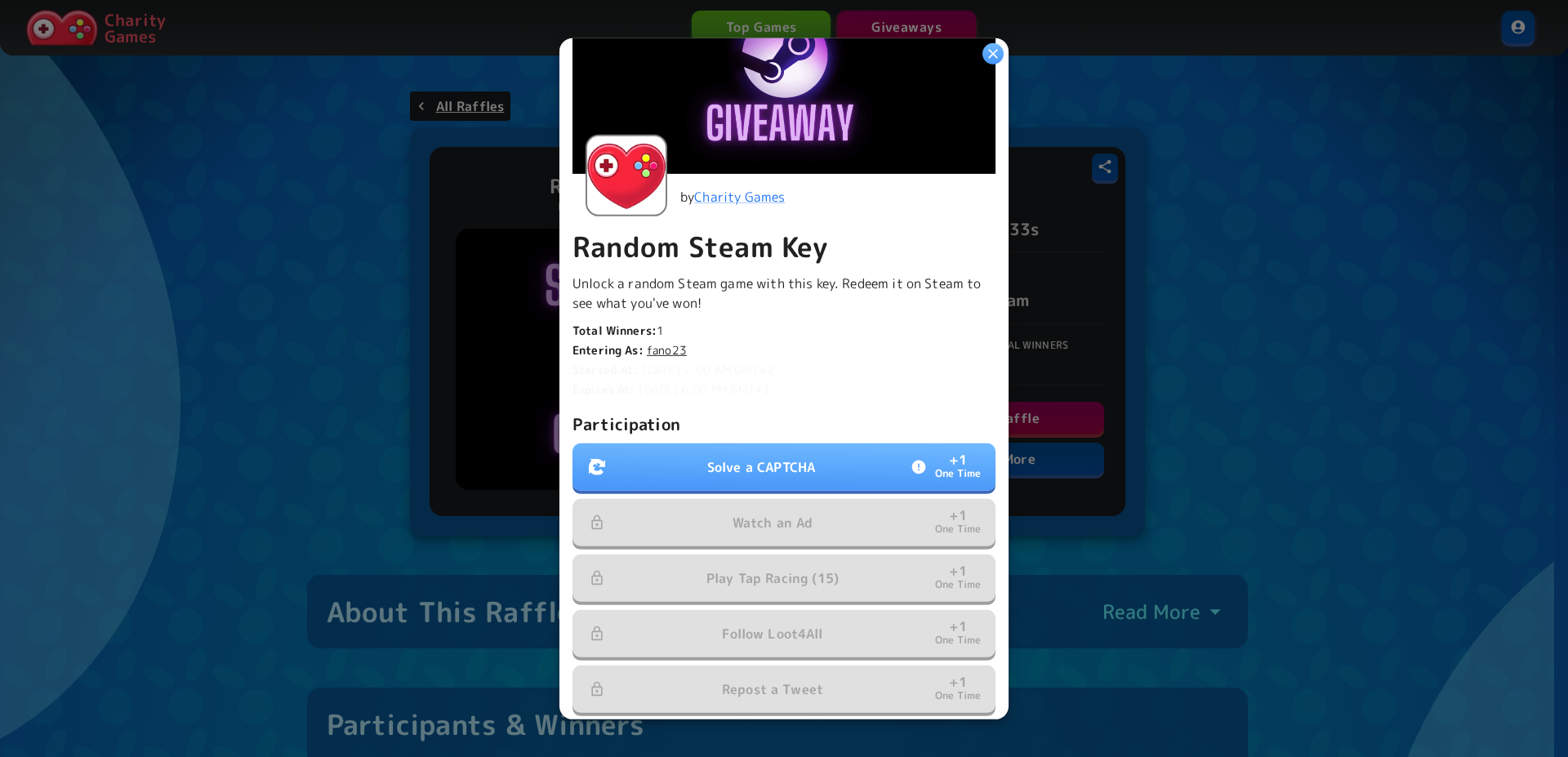
scroll to position [222, 0]
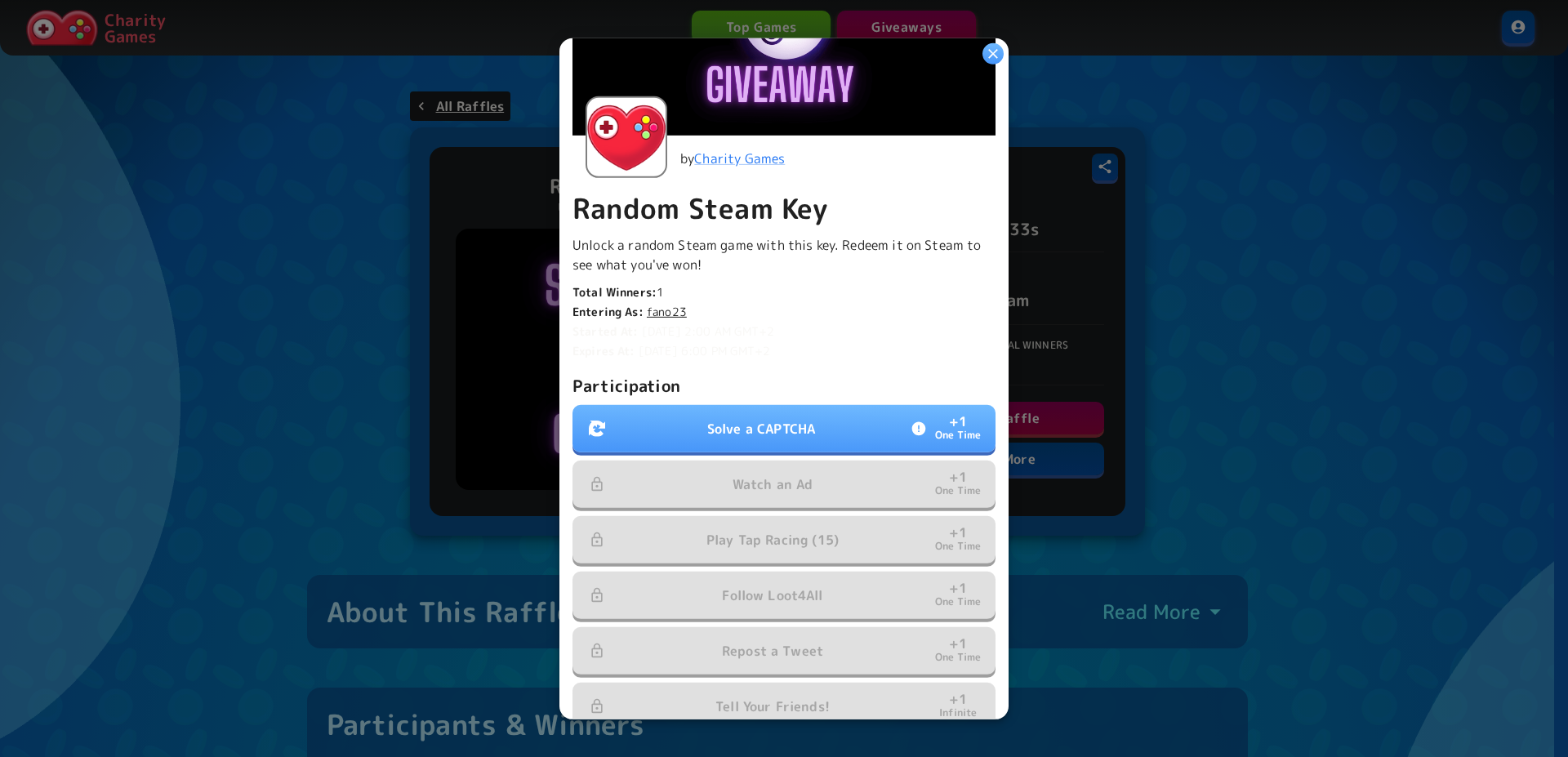
click at [729, 411] on button "Solve a CAPTCHA + 1 One Time" at bounding box center [784, 428] width 423 height 47
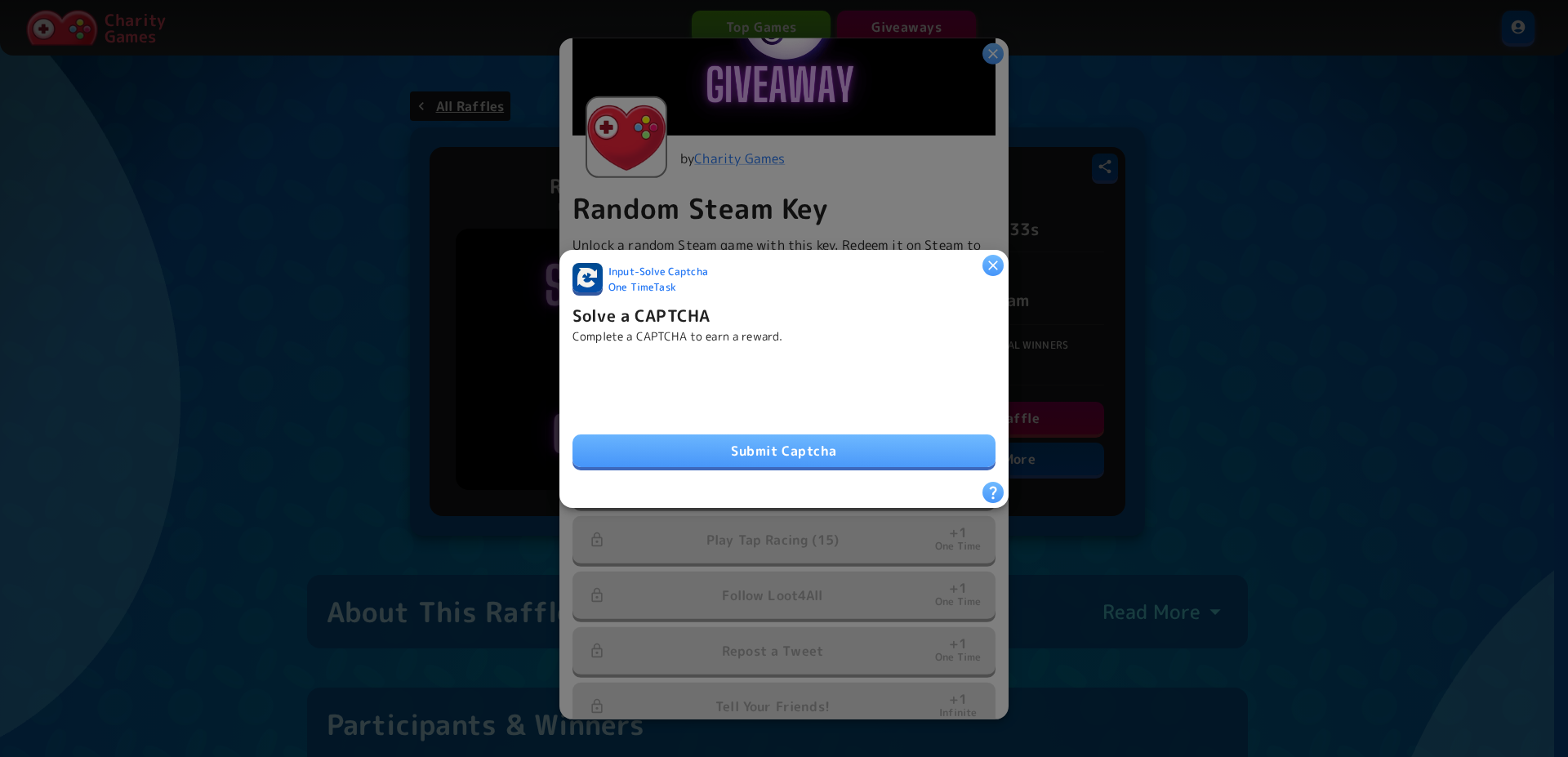
click at [712, 442] on button "Submit Captcha" at bounding box center [784, 451] width 423 height 32
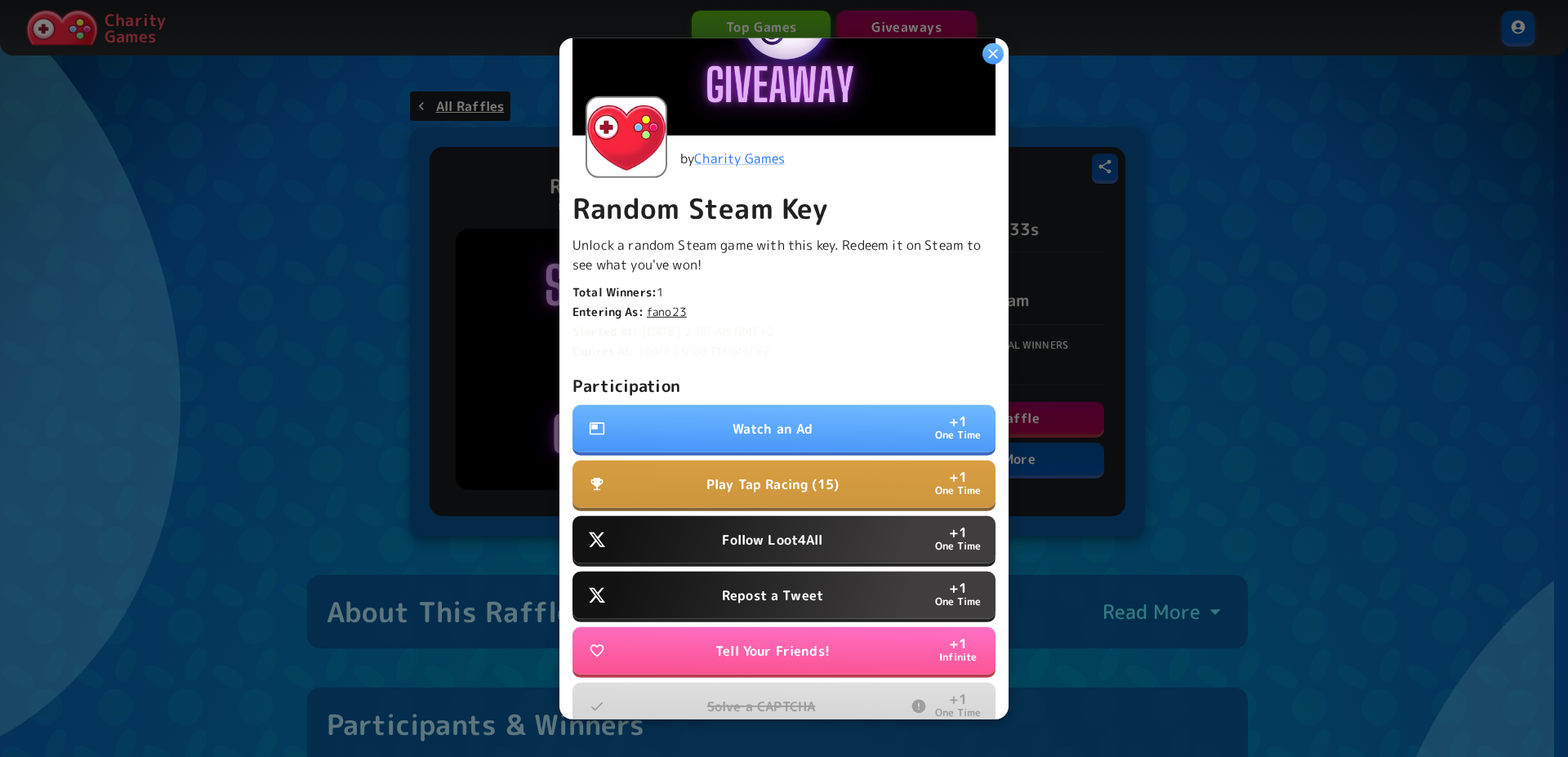
click at [698, 416] on button "Watch an Ad + 1 One Time" at bounding box center [784, 428] width 423 height 47
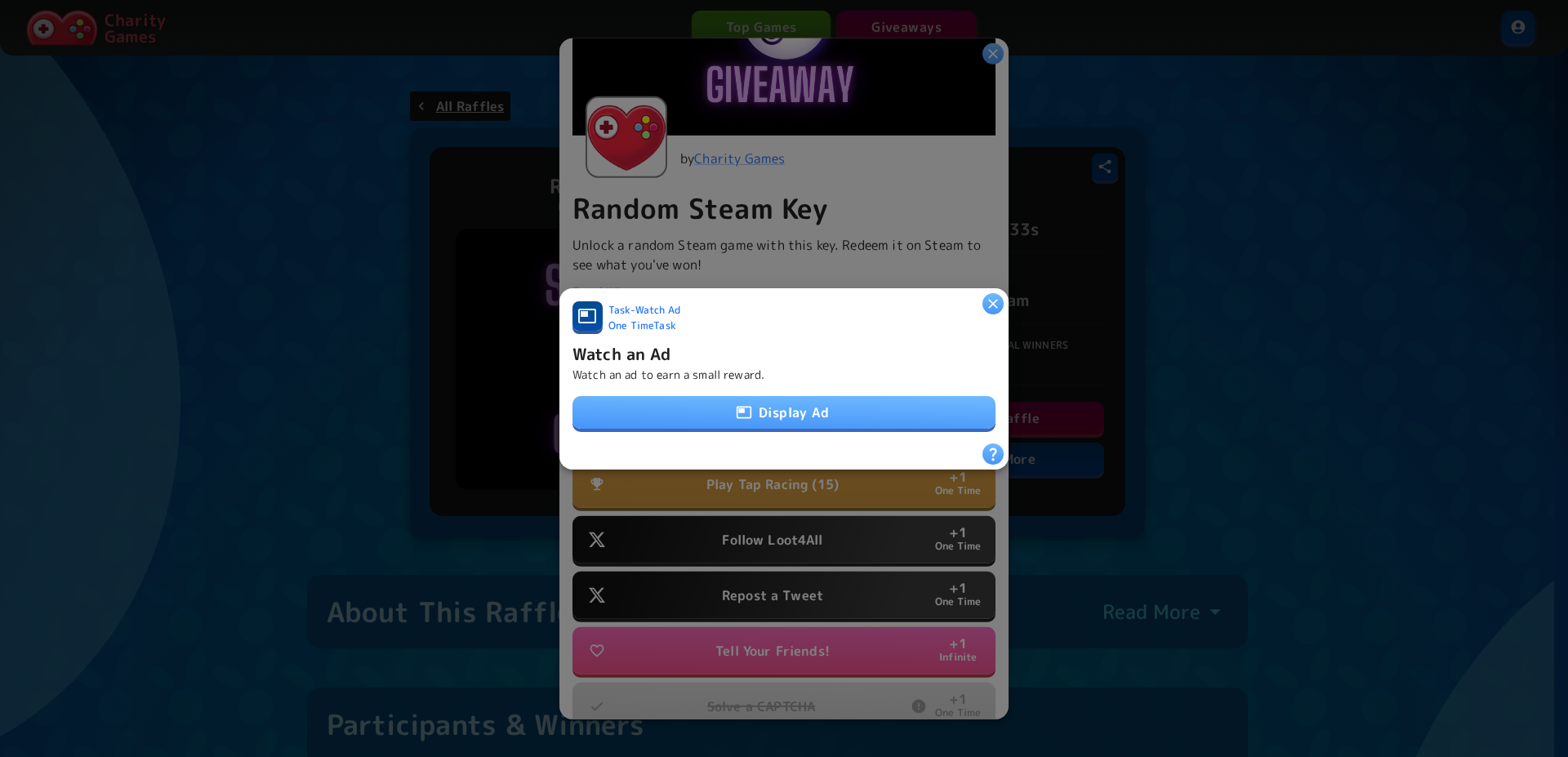
click at [757, 421] on button "Display Ad" at bounding box center [784, 411] width 423 height 32
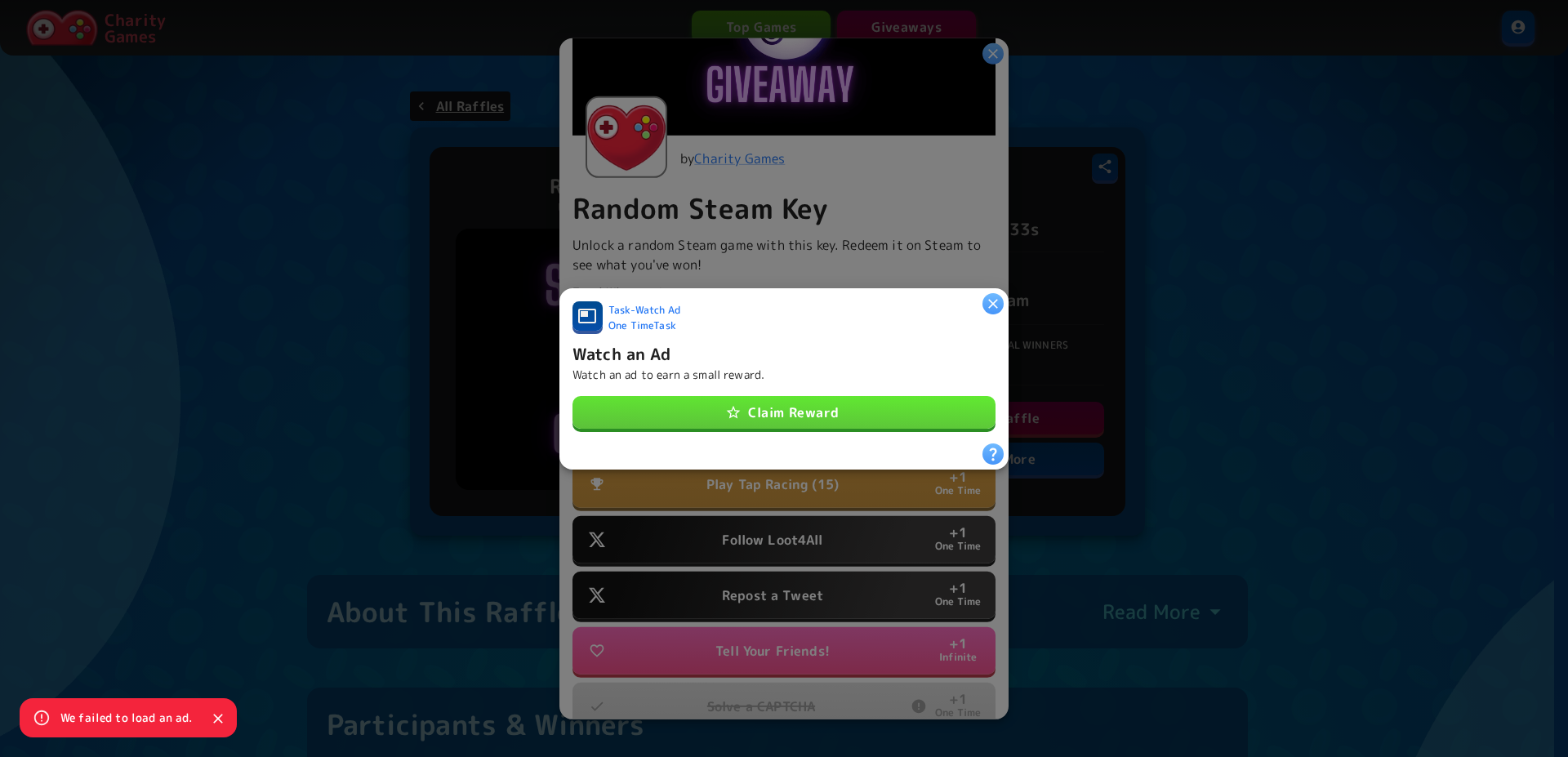
click at [757, 421] on button "Claim Reward" at bounding box center [784, 411] width 423 height 32
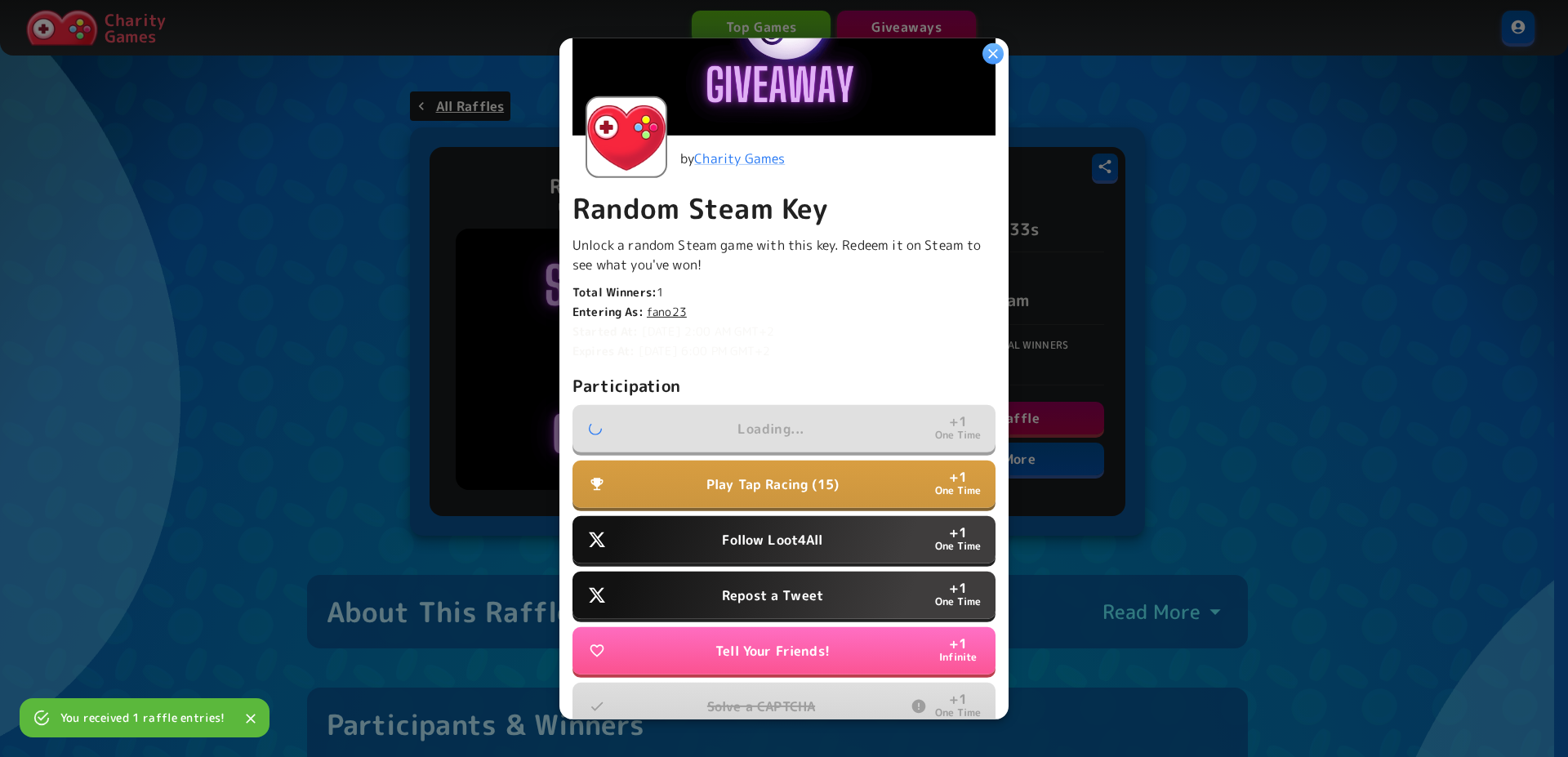
click at [849, 528] on button "Follow Loot4All + 1 One Time" at bounding box center [784, 540] width 423 height 47
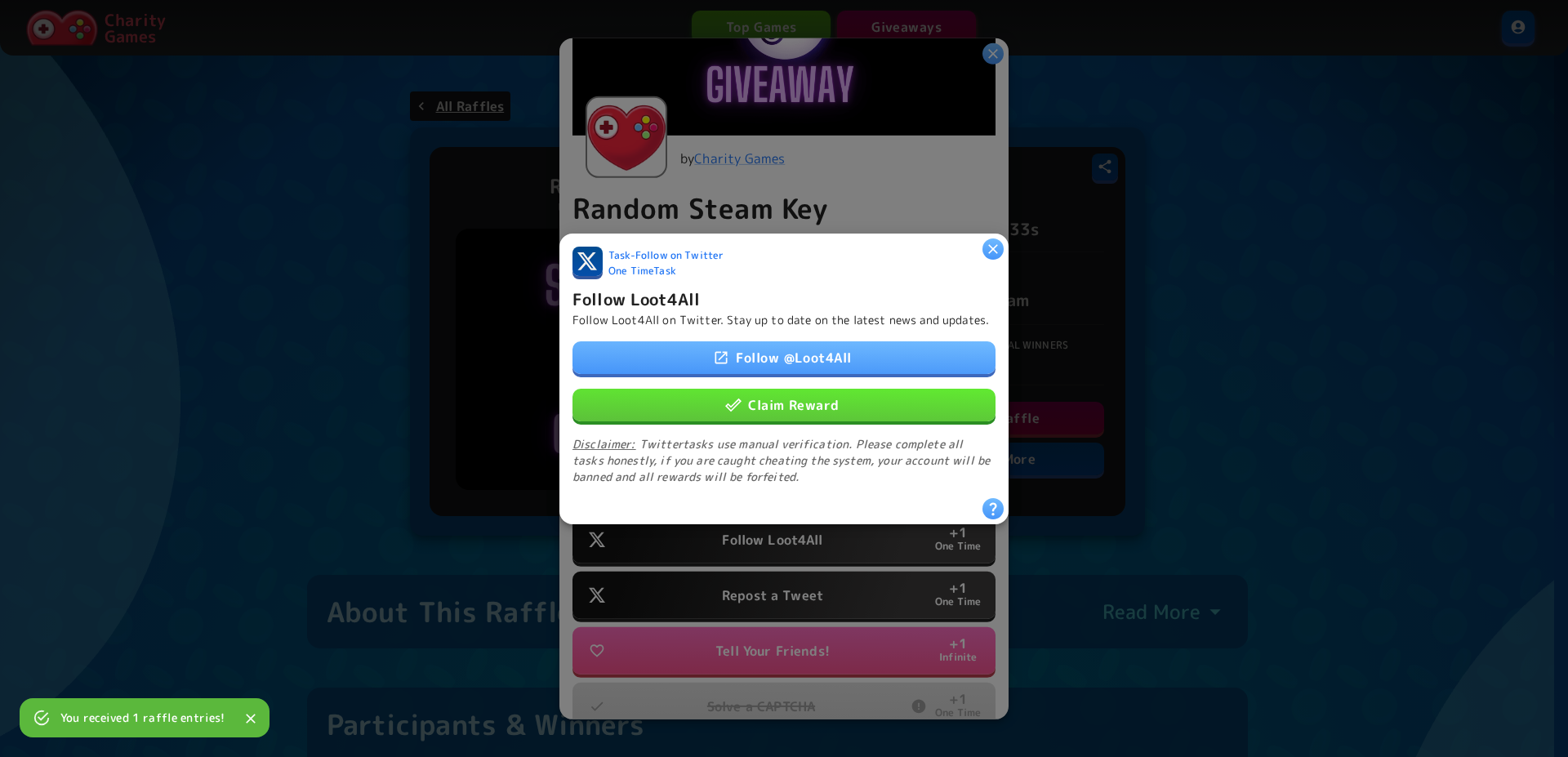
click at [782, 416] on button "Claim Reward" at bounding box center [784, 404] width 423 height 32
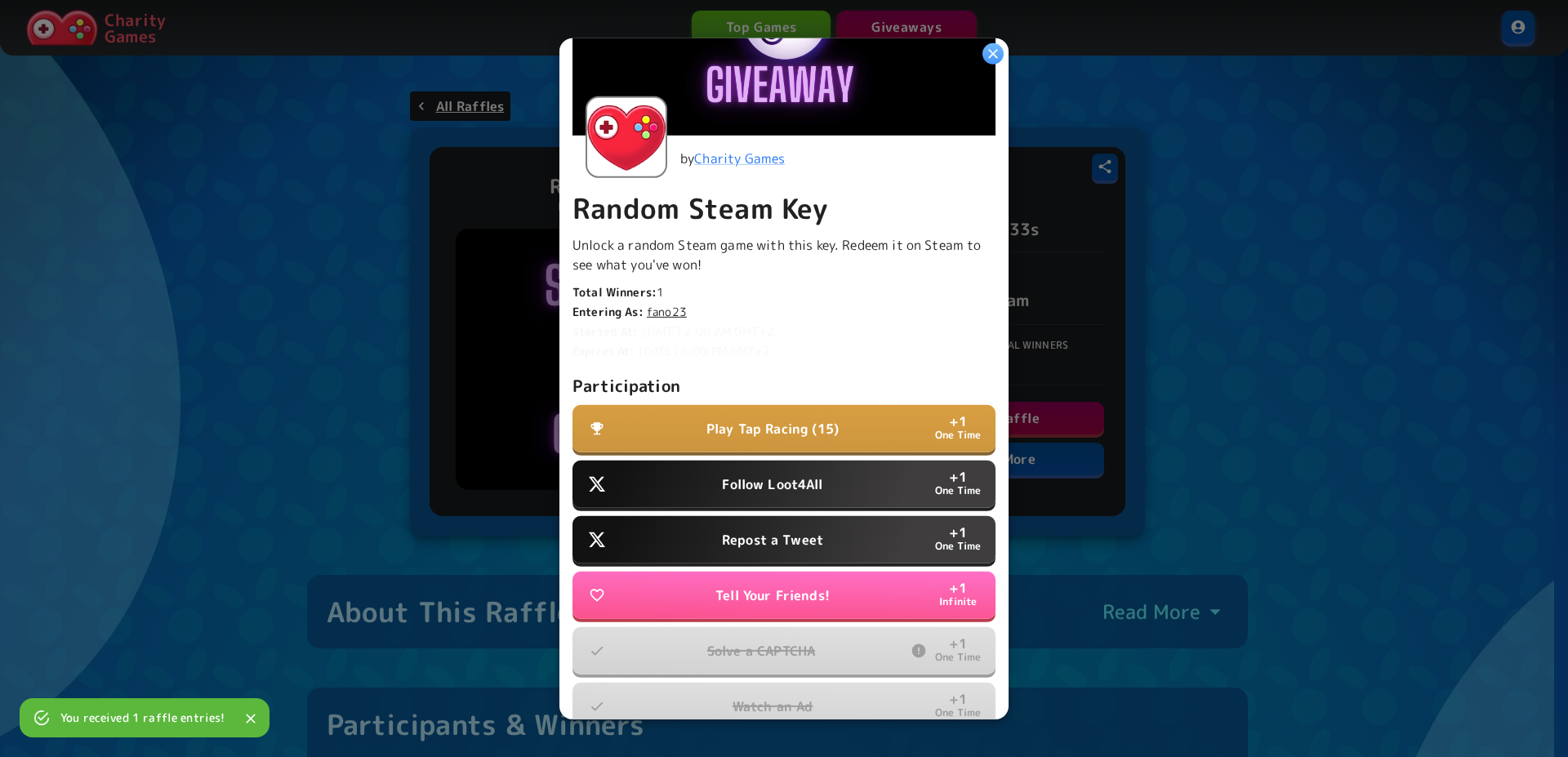
click at [796, 537] on p "Repost a Tweet" at bounding box center [773, 540] width 102 height 20
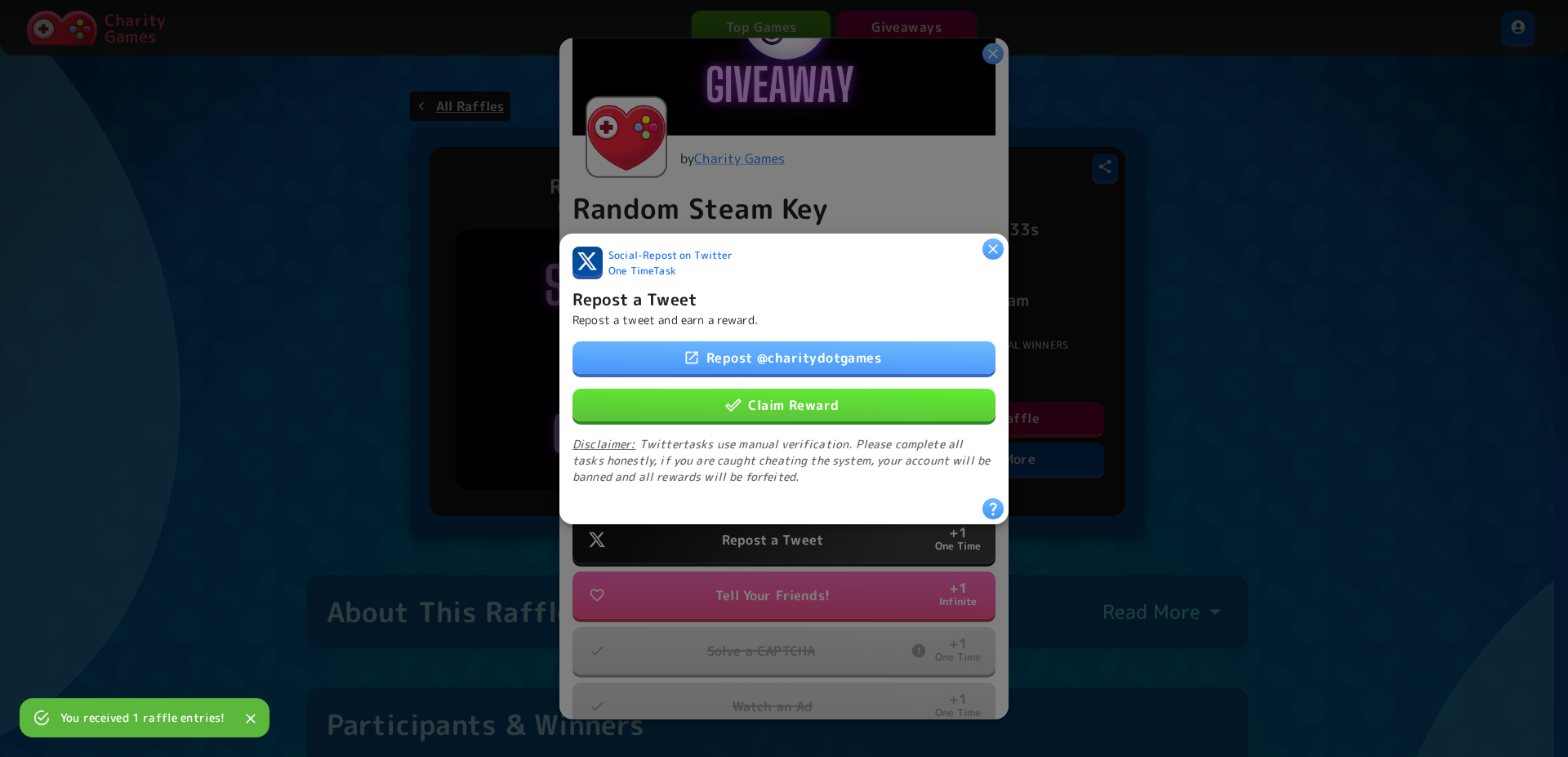
drag, startPoint x: 790, startPoint y: 411, endPoint x: 481, endPoint y: 117, distance: 426.5
click at [790, 410] on button "Claim Reward" at bounding box center [784, 404] width 423 height 32
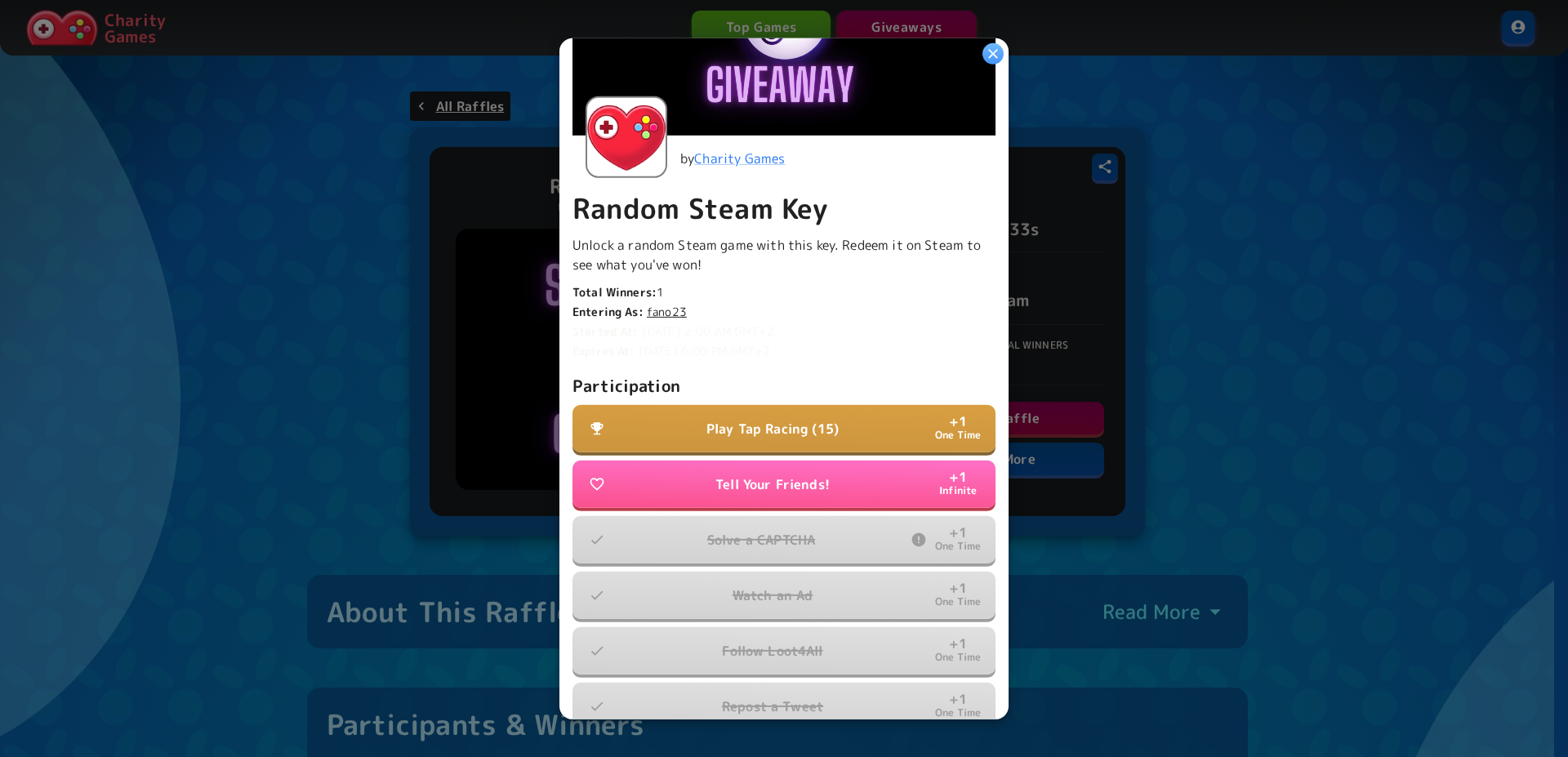
click at [791, 419] on p "Play Tap Racing (15)" at bounding box center [772, 429] width 132 height 20
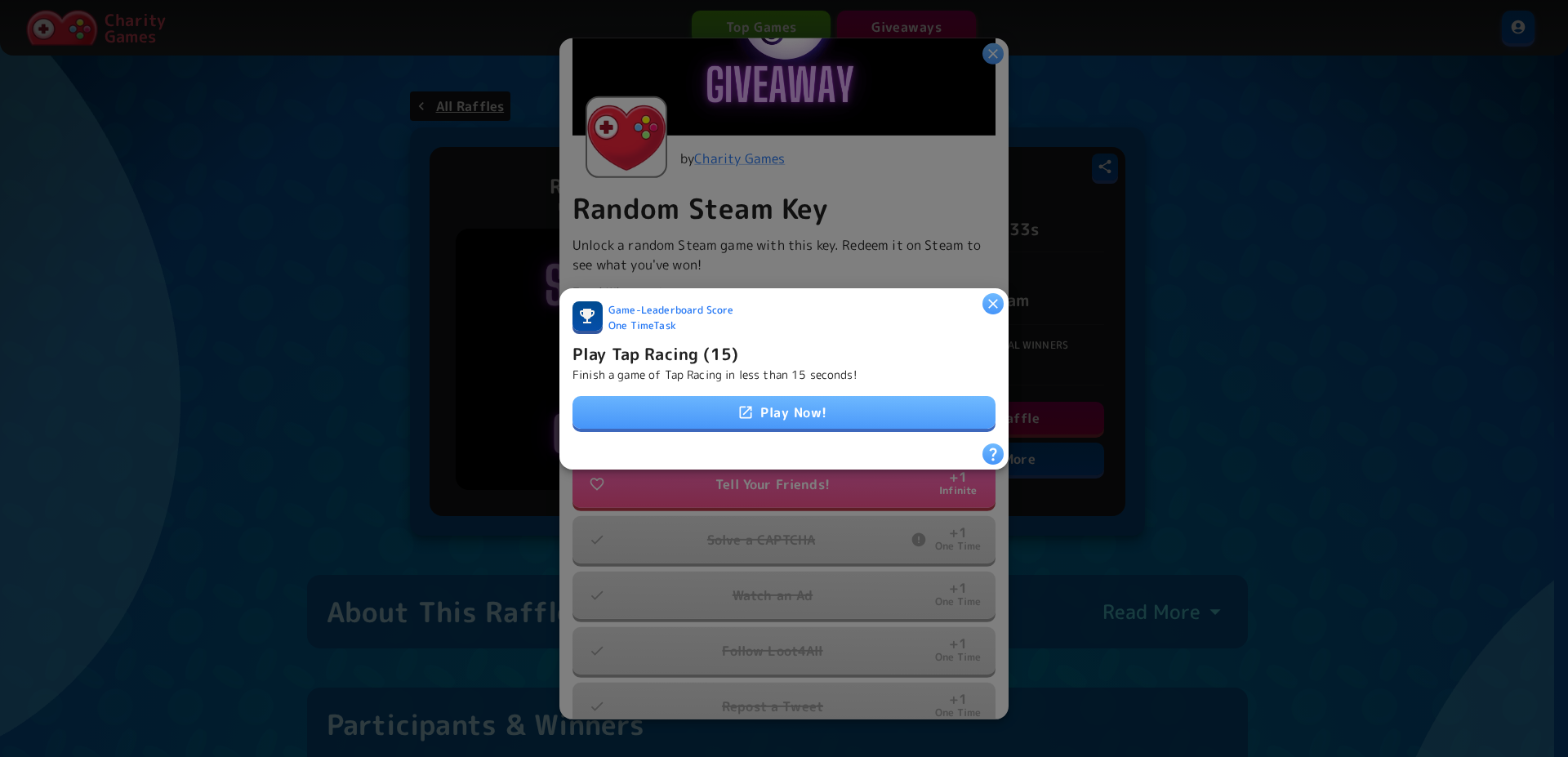
click at [785, 396] on link "Play Now!" at bounding box center [784, 411] width 423 height 32
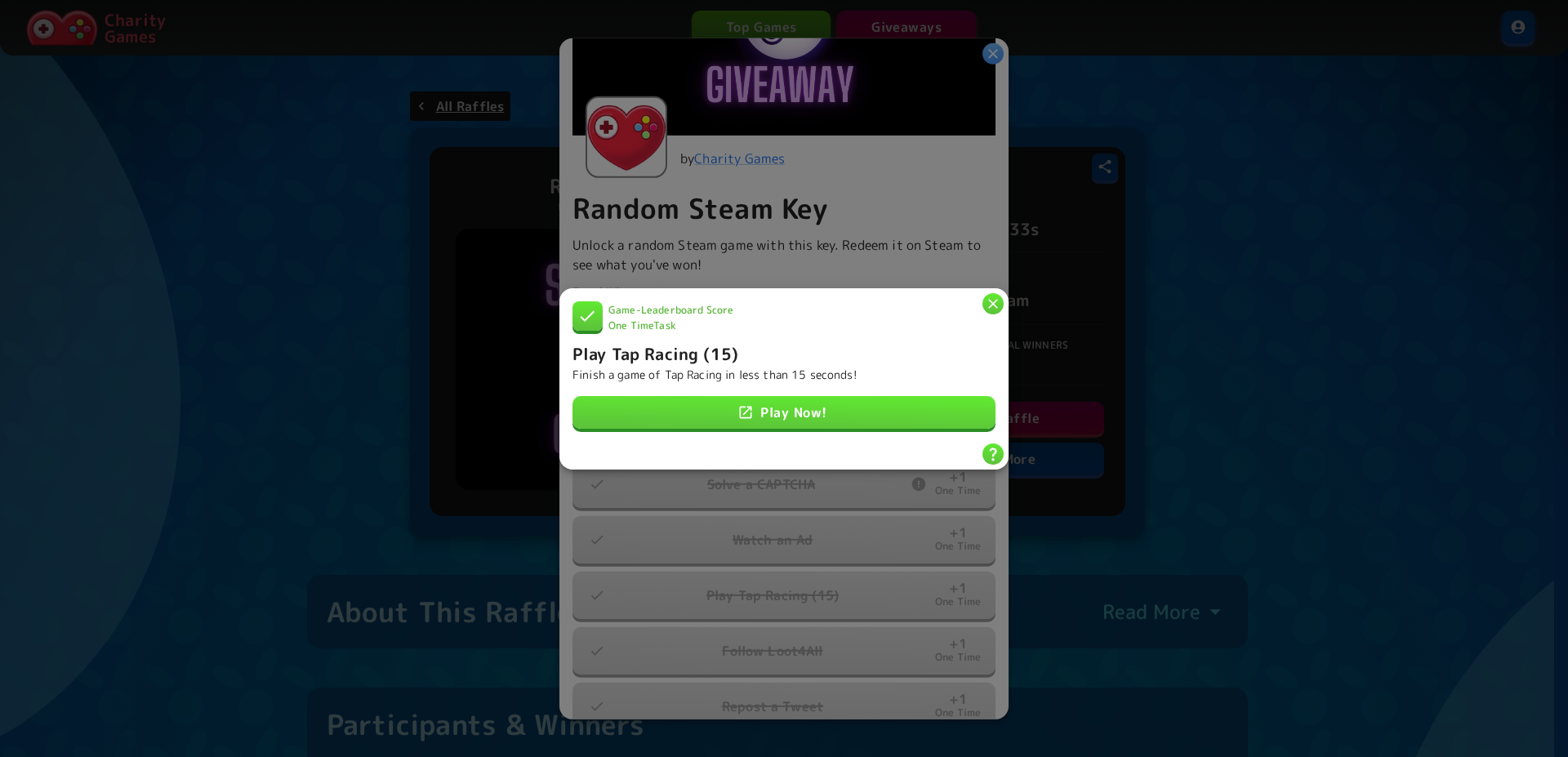
click at [992, 299] on icon "button" at bounding box center [993, 304] width 10 height 10
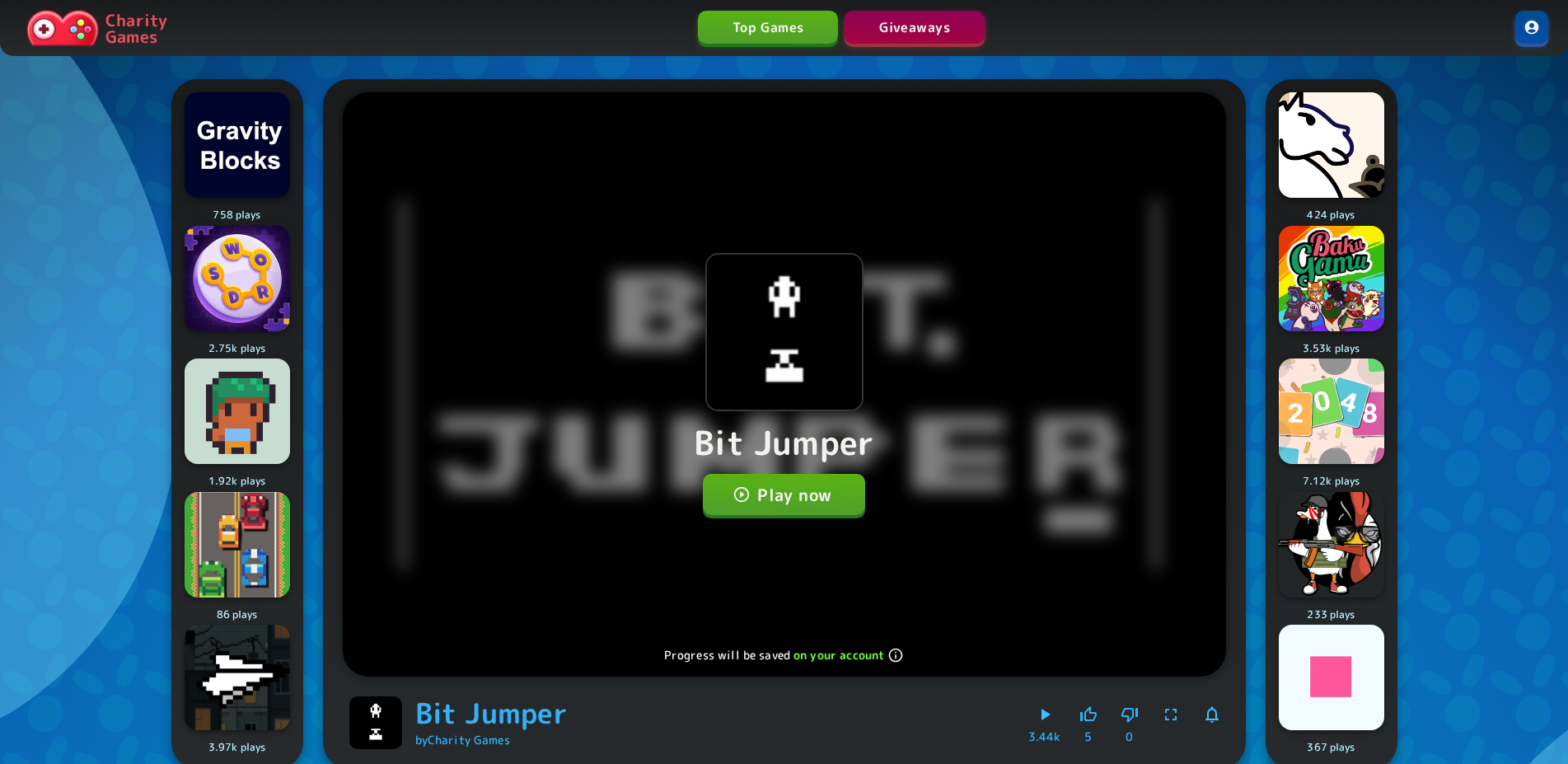
click at [750, 482] on button "Play now" at bounding box center [783, 494] width 162 height 41
